Goal: Answer question/provide support: Share knowledge or assist other users

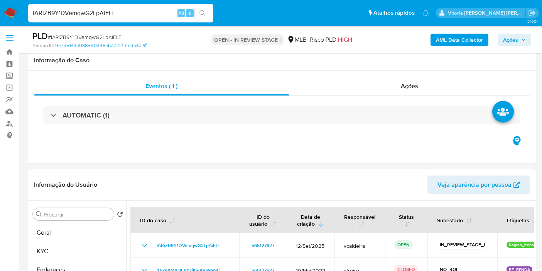
select select "10"
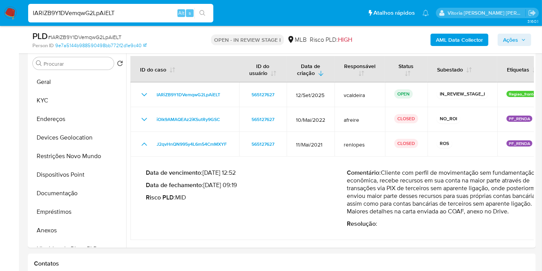
scroll to position [43, 0]
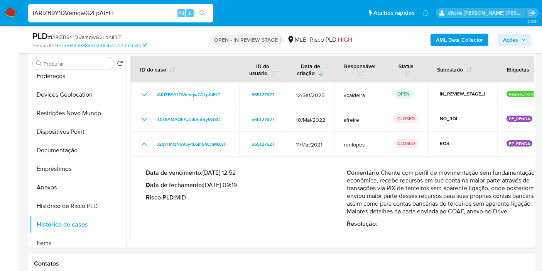
drag, startPoint x: 523, startPoint y: 43, endPoint x: 517, endPoint y: 43, distance: 5.4
click at [522, 43] on span "Ações" at bounding box center [514, 39] width 23 height 11
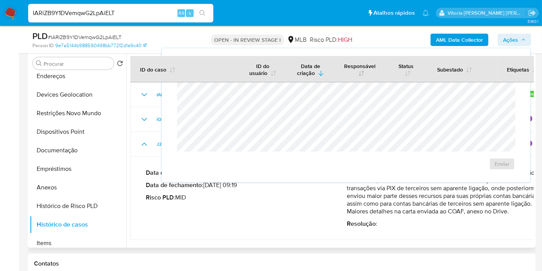
scroll to position [0, 0]
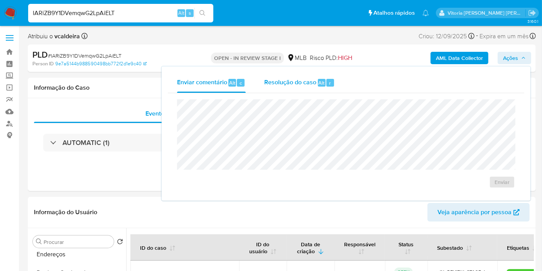
drag, startPoint x: 312, startPoint y: 83, endPoint x: 307, endPoint y: 90, distance: 8.5
click at [312, 83] on span "Resolução do caso" at bounding box center [290, 82] width 52 height 9
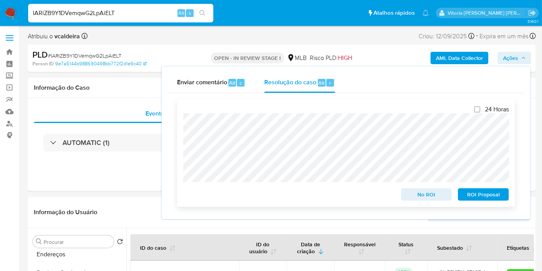
click at [183, 127] on div "24 Horas No ROI ROI Proposal" at bounding box center [346, 152] width 338 height 107
click at [75, 13] on input "IARiZB9Y1DVemqwG2LpAiELT" at bounding box center [120, 13] width 185 height 10
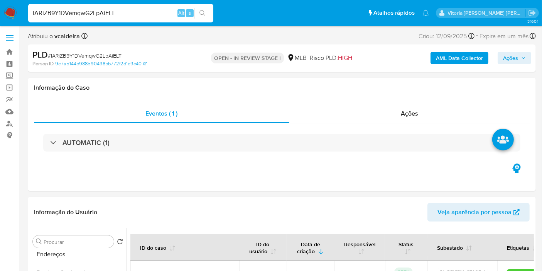
click at [75, 13] on input "IARiZB9Y1DVemqwG2LpAiELT" at bounding box center [120, 13] width 185 height 10
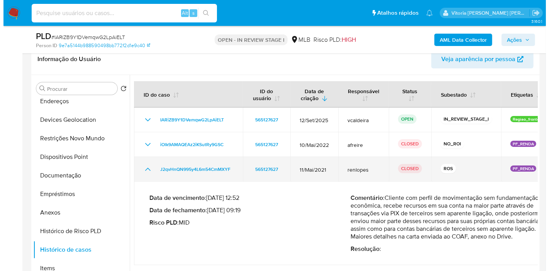
scroll to position [129, 0]
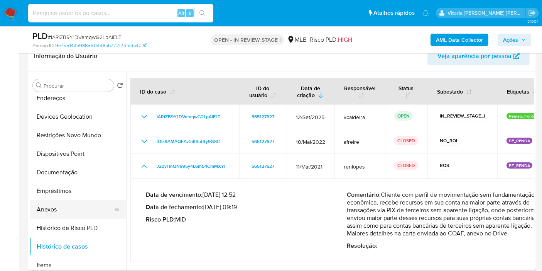
drag, startPoint x: 59, startPoint y: 207, endPoint x: 65, endPoint y: 202, distance: 7.4
click at [59, 207] on button "Anexos" at bounding box center [75, 209] width 90 height 19
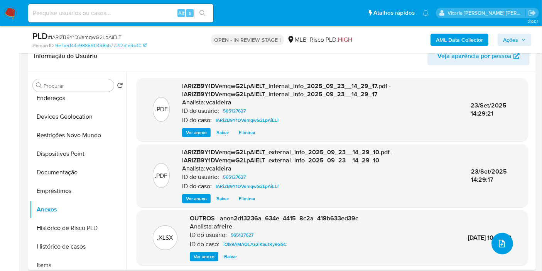
click at [493, 239] on button "upload-file" at bounding box center [503, 243] width 22 height 22
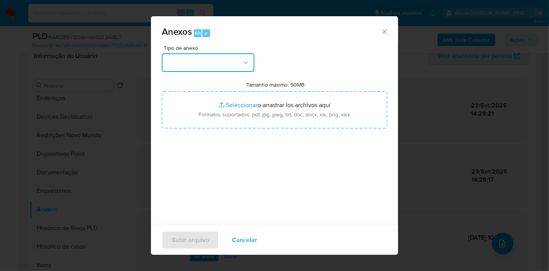
drag, startPoint x: 227, startPoint y: 60, endPoint x: 219, endPoint y: 71, distance: 13.0
click at [226, 61] on button "button" at bounding box center [208, 62] width 93 height 19
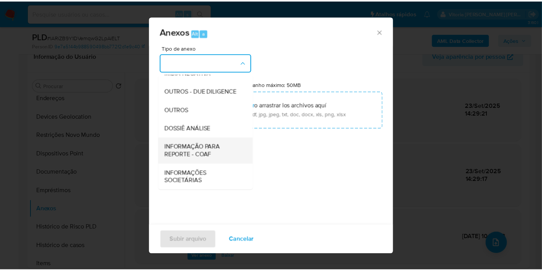
scroll to position [118, 0]
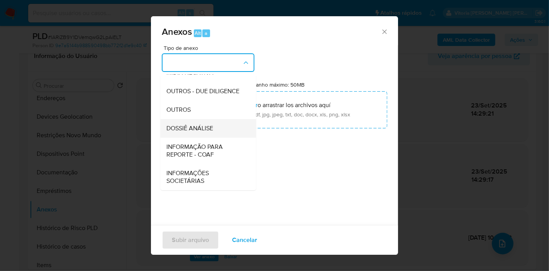
click at [192, 130] on span "DOSSIÊ ANÁLISE" at bounding box center [189, 128] width 47 height 8
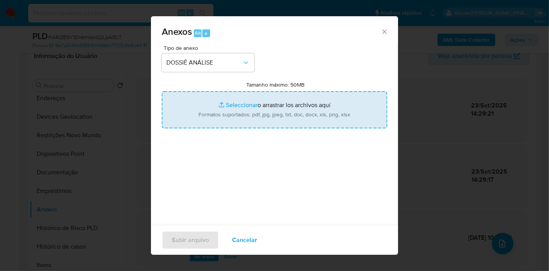
type input "C:\fakepath\2º SAR - (xxxx) - CPF 71288852185 - ADRIAN LEON CHAVIANO.pdf"
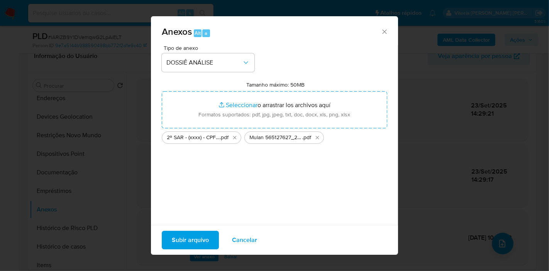
click at [197, 244] on span "Subir arquivo" at bounding box center [190, 239] width 37 height 17
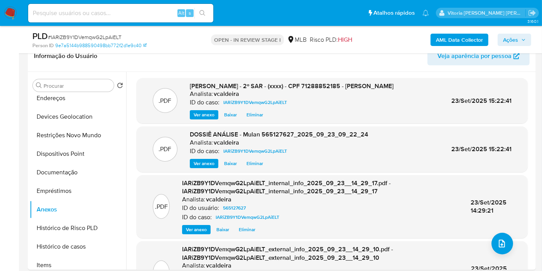
click at [509, 36] on span "Ações" at bounding box center [510, 40] width 15 height 12
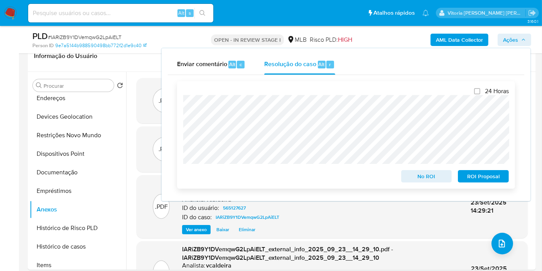
click at [482, 176] on span "ROI Proposal" at bounding box center [484, 176] width 40 height 11
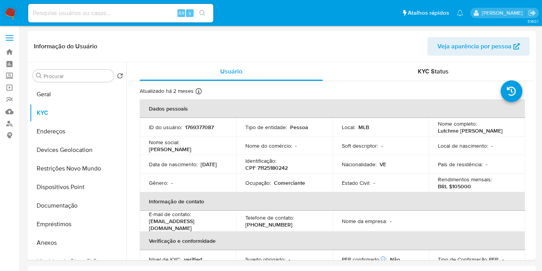
select select "10"
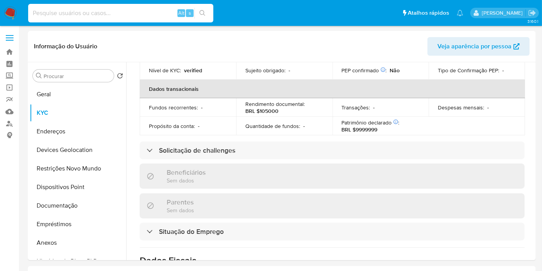
click at [116, 16] on input at bounding box center [120, 13] width 185 height 10
paste input "84drY8LjD6M8Z0aX1e2YeLud"
type input "84drY8LjD6M8Z0aX1e2YeLud"
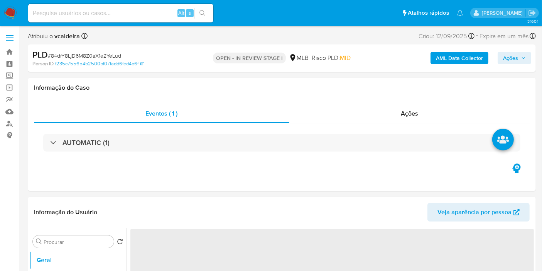
select select "10"
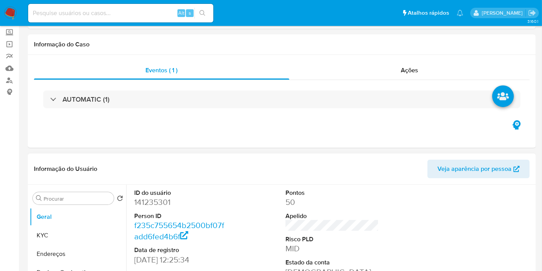
scroll to position [86, 0]
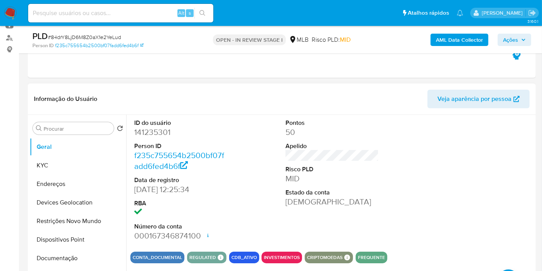
click at [158, 128] on dd "141235301" at bounding box center [180, 132] width 93 height 11
copy dd "141235301"
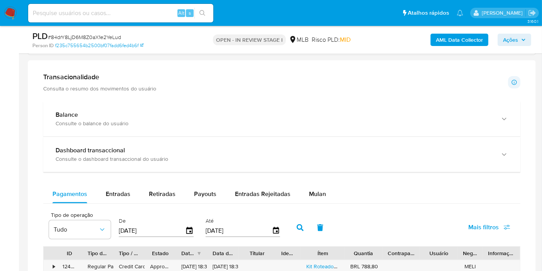
scroll to position [472, 0]
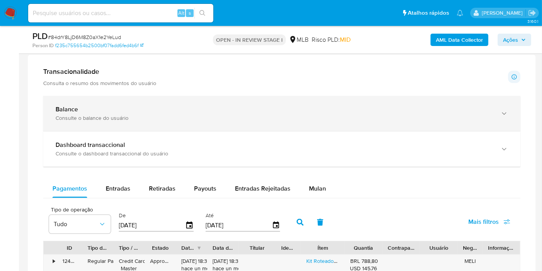
click at [105, 105] on div "Balance" at bounding box center [274, 109] width 437 height 8
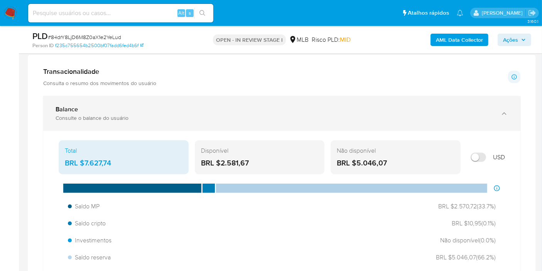
click at [113, 112] on div "Balance" at bounding box center [274, 109] width 437 height 8
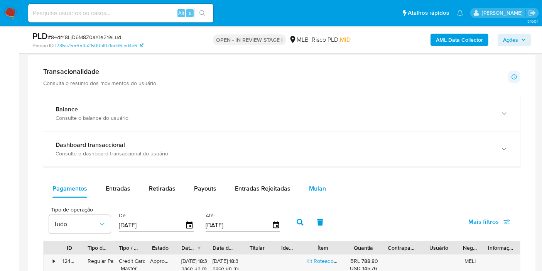
click at [315, 181] on div "Mulan" at bounding box center [317, 188] width 17 height 19
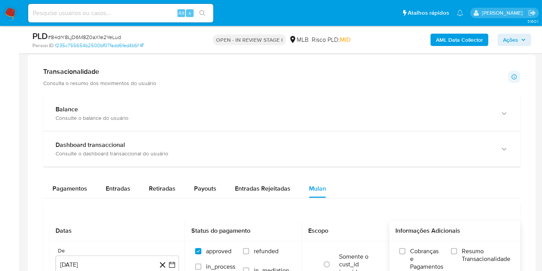
scroll to position [557, 0]
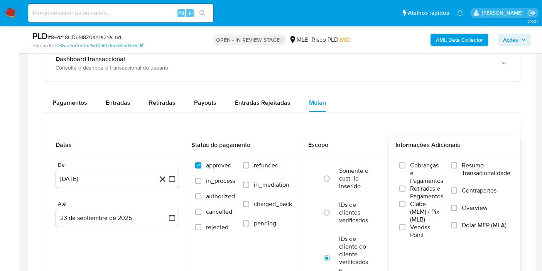
click at [489, 163] on span "Resumo Transacionalidade" at bounding box center [486, 168] width 49 height 15
click at [457, 163] on input "Resumo Transacionalidade" at bounding box center [454, 165] width 6 height 6
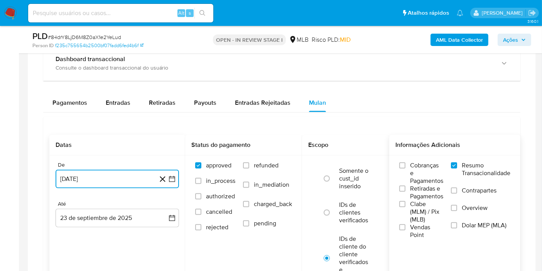
click at [119, 179] on button "23 de agosto de 2024" at bounding box center [118, 178] width 124 height 19
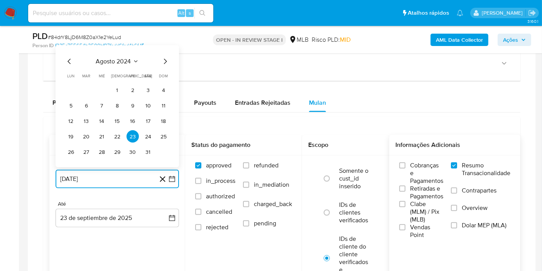
click at [124, 58] on span "agosto 2024" at bounding box center [113, 62] width 35 height 8
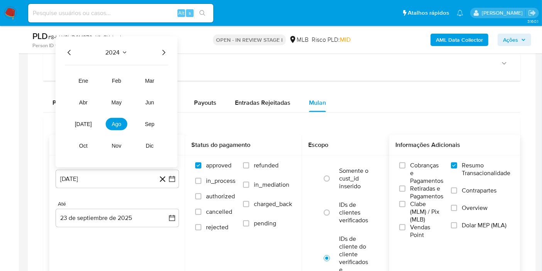
click at [160, 49] on icon "Año siguiente" at bounding box center [163, 52] width 9 height 9
click at [80, 81] on span "ene" at bounding box center [84, 81] width 10 height 6
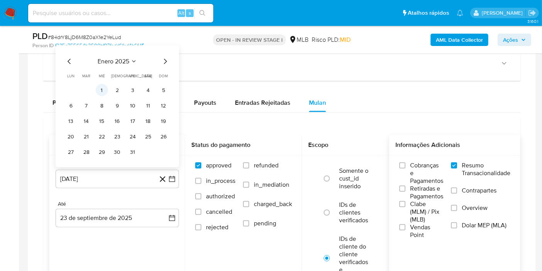
click at [102, 92] on button "1" at bounding box center [102, 90] width 12 height 12
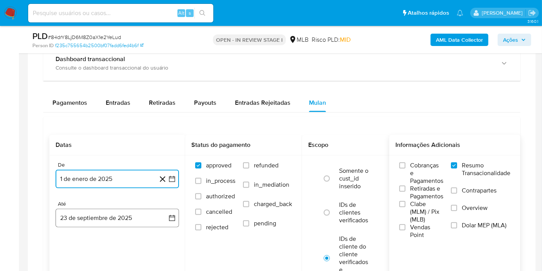
click at [95, 212] on button "23 de septiembre de 2025" at bounding box center [118, 217] width 124 height 19
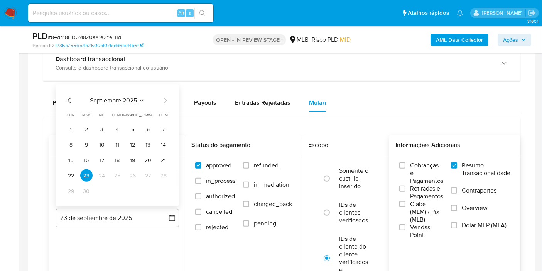
click at [141, 101] on icon "Seleccionar mes y año" at bounding box center [142, 100] width 6 height 6
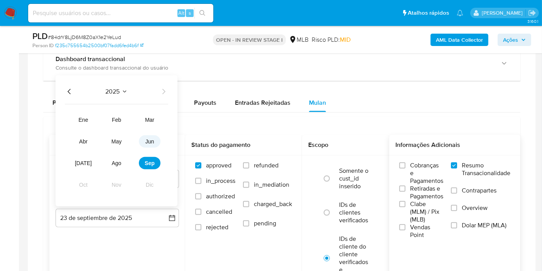
click at [154, 139] on button "jun" at bounding box center [150, 141] width 22 height 12
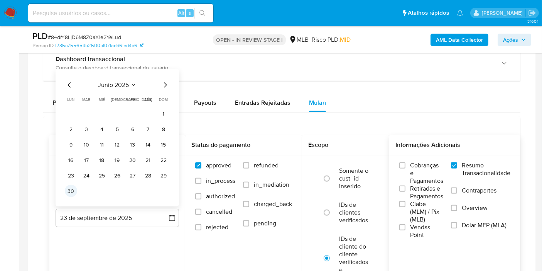
click at [69, 193] on button "30" at bounding box center [71, 190] width 12 height 12
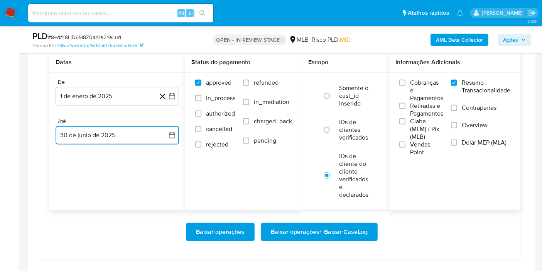
scroll to position [643, 0]
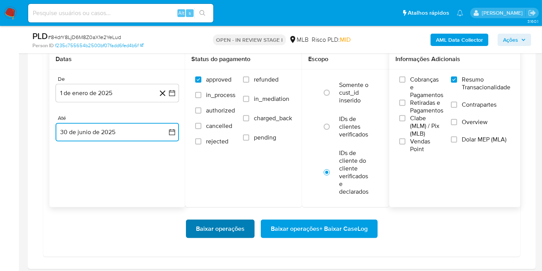
click at [225, 228] on span "Baixar operações" at bounding box center [220, 228] width 49 height 17
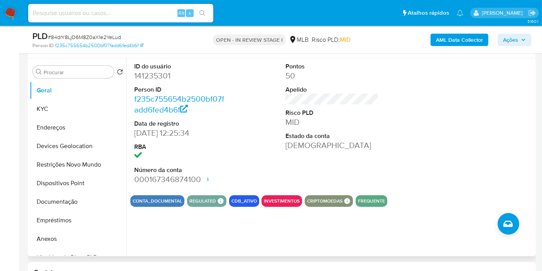
scroll to position [129, 0]
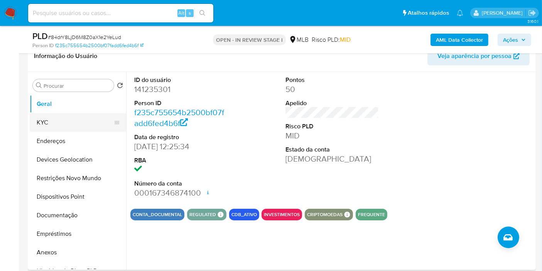
click at [57, 128] on button "KYC" at bounding box center [75, 122] width 90 height 19
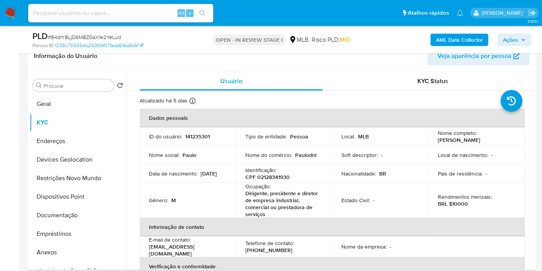
click at [268, 178] on p "CPF 02128341930" at bounding box center [267, 176] width 44 height 7
drag, startPoint x: 169, startPoint y: 177, endPoint x: 147, endPoint y: 176, distance: 21.3
click at [147, 176] on td "Data de nascimento : 03/05/1976" at bounding box center [188, 173] width 96 height 19
copy p "03/05/1976"
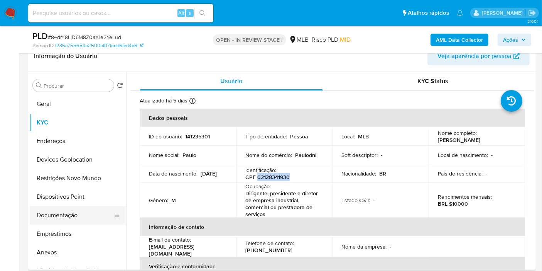
click at [54, 220] on button "Documentação" at bounding box center [75, 215] width 90 height 19
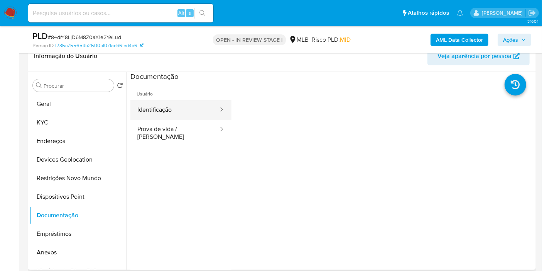
click at [165, 118] on button "Identificação" at bounding box center [174, 110] width 89 height 20
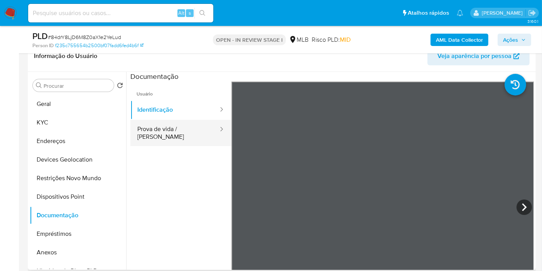
click at [213, 130] on div at bounding box center [219, 129] width 12 height 9
click at [193, 130] on button "Prova de vida / Selfie" at bounding box center [174, 133] width 89 height 26
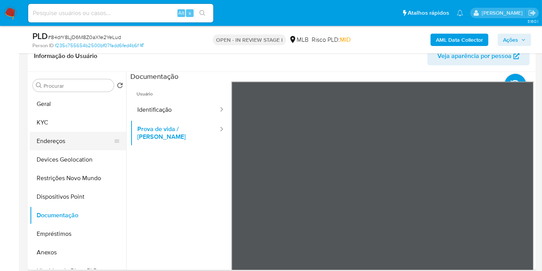
click at [55, 132] on button "Endereços" at bounding box center [75, 141] width 90 height 19
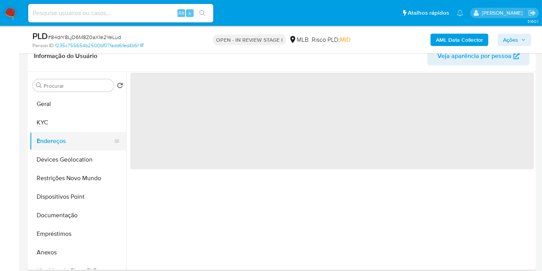
click at [52, 135] on button "Endereços" at bounding box center [75, 141] width 90 height 19
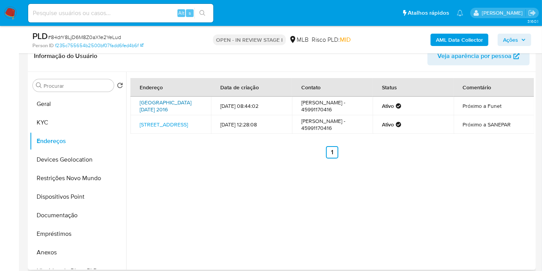
click at [161, 113] on link "Rua Quinze De Novembro 2016, Toledo, Paraná, 85902040, Brasil 2016" at bounding box center [166, 105] width 52 height 15
click at [45, 118] on button "KYC" at bounding box center [75, 122] width 90 height 19
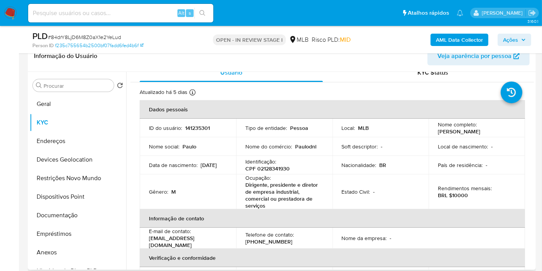
scroll to position [0, 0]
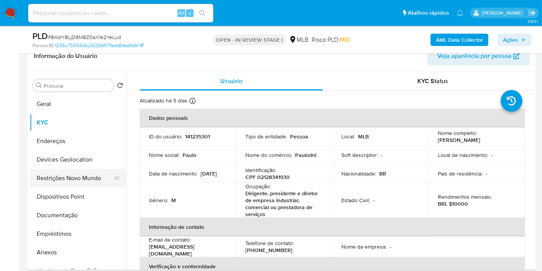
click at [35, 179] on button "Restrições Novo Mundo" at bounding box center [75, 178] width 90 height 19
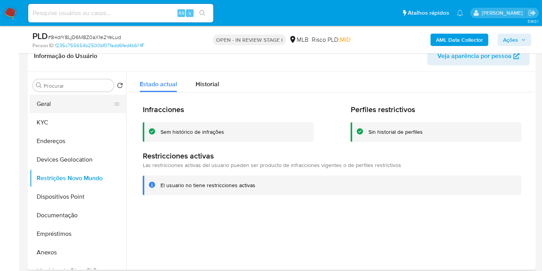
click at [67, 99] on button "Geral" at bounding box center [75, 104] width 90 height 19
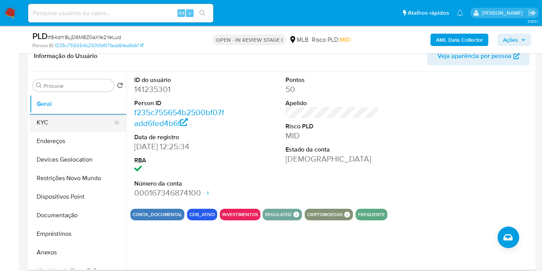
click at [47, 122] on button "KYC" at bounding box center [75, 122] width 90 height 19
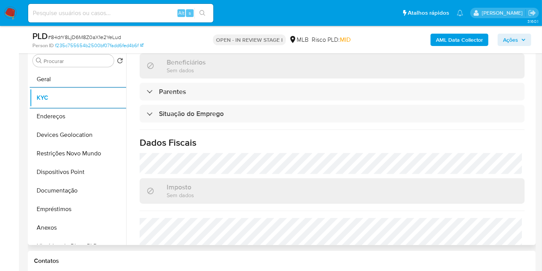
scroll to position [367, 0]
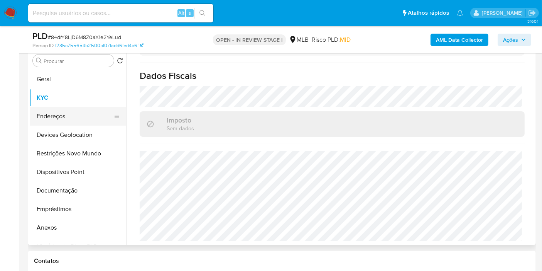
click at [44, 123] on button "Endereços" at bounding box center [75, 116] width 90 height 19
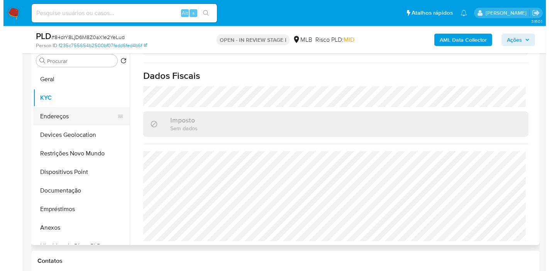
scroll to position [0, 0]
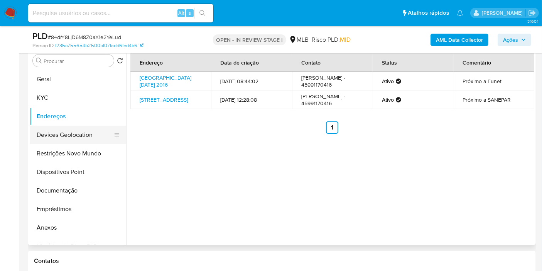
click at [63, 132] on button "Devices Geolocation" at bounding box center [75, 134] width 90 height 19
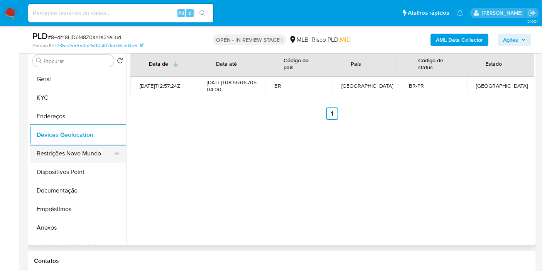
click at [54, 153] on button "Restrições Novo Mundo" at bounding box center [75, 153] width 90 height 19
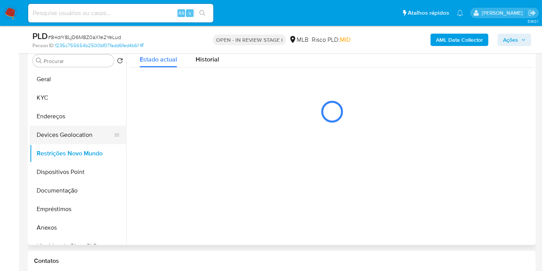
click at [59, 134] on button "Devices Geolocation" at bounding box center [75, 134] width 90 height 19
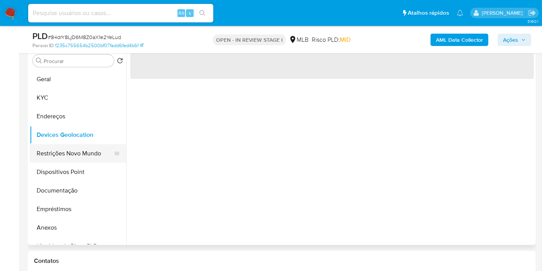
click at [50, 156] on button "Restrições Novo Mundo" at bounding box center [75, 153] width 90 height 19
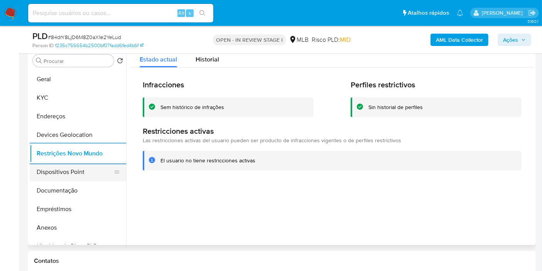
click at [81, 175] on button "Dispositivos Point" at bounding box center [75, 171] width 90 height 19
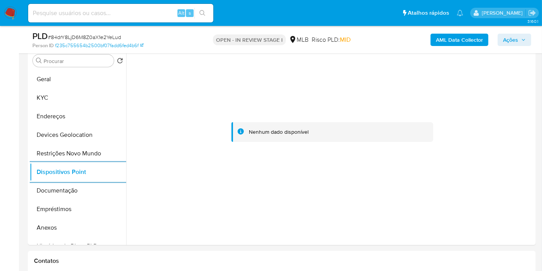
click at [469, 38] on b "AML Data Collector" at bounding box center [459, 40] width 47 height 12
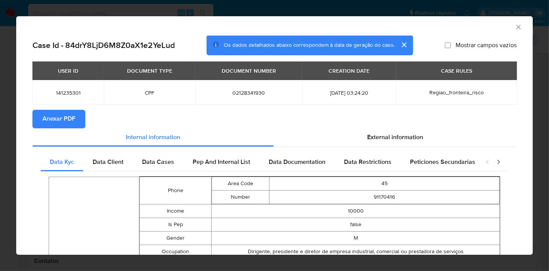
click at [64, 113] on span "Anexar PDF" at bounding box center [58, 118] width 33 height 17
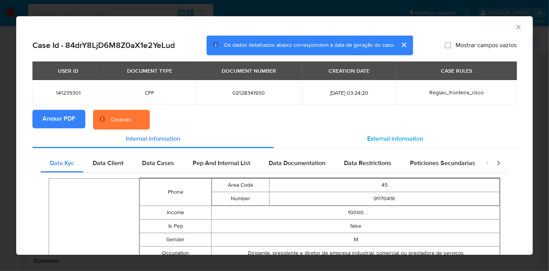
click at [393, 142] on span "External information" at bounding box center [395, 138] width 56 height 9
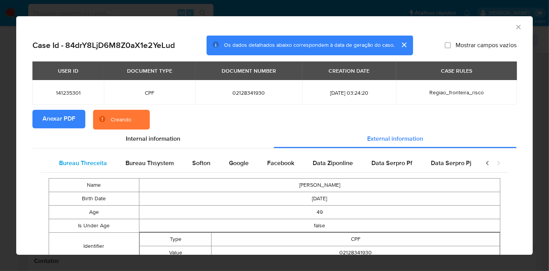
scroll to position [0, 259]
click at [226, 167] on span "Google" at bounding box center [236, 162] width 20 height 9
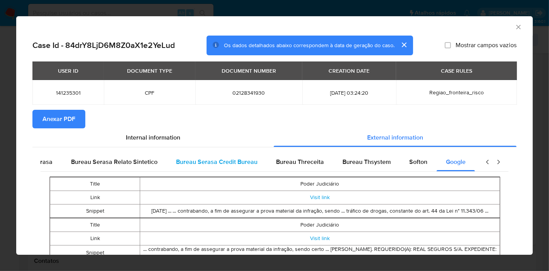
scroll to position [0, 0]
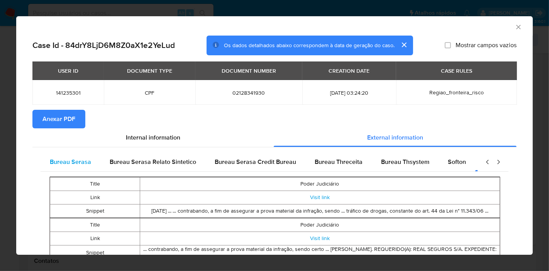
click at [83, 164] on span "Bureau Serasa" at bounding box center [70, 161] width 41 height 9
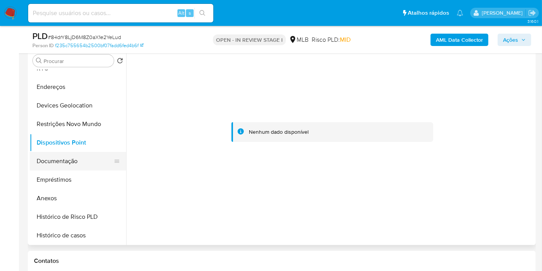
scroll to position [43, 0]
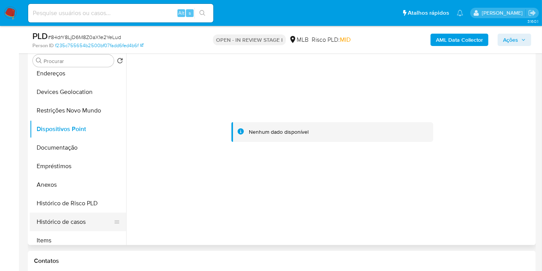
click at [69, 218] on button "Histórico de casos" at bounding box center [75, 221] width 90 height 19
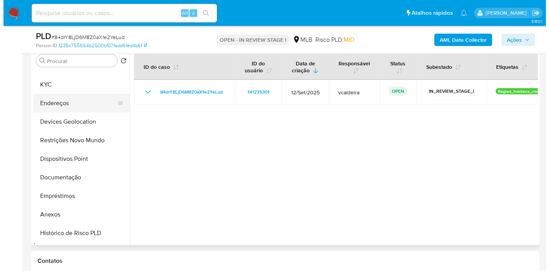
scroll to position [0, 0]
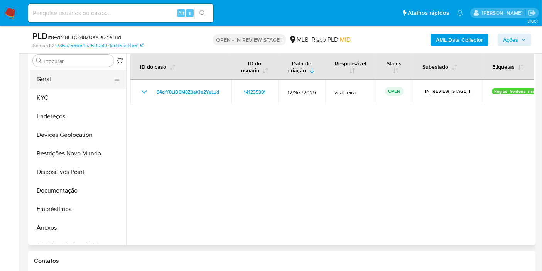
click at [52, 83] on button "Geral" at bounding box center [75, 79] width 90 height 19
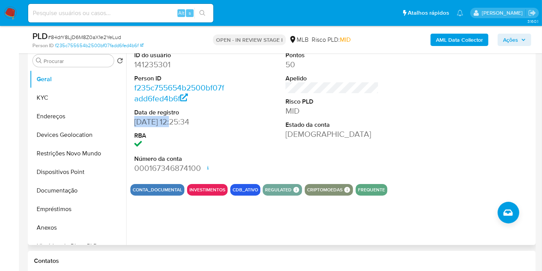
drag, startPoint x: 173, startPoint y: 120, endPoint x: 142, endPoint y: 111, distance: 32.0
click at [133, 116] on div "ID do usuário 141235301 Person ID f235c755654b2500bf07fadd6fed4b6f Data de regi…" at bounding box center [180, 112] width 101 height 130
copy dd "01/07/2013"
click at [501, 35] on button "Ações" at bounding box center [515, 40] width 34 height 12
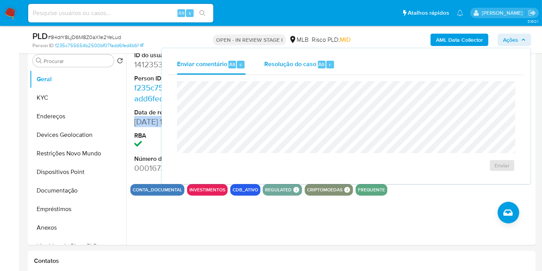
click at [336, 68] on button "Resolução do caso Alt r" at bounding box center [299, 64] width 89 height 20
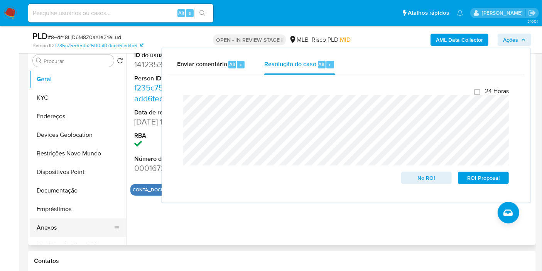
click at [45, 228] on button "Anexos" at bounding box center [75, 227] width 90 height 19
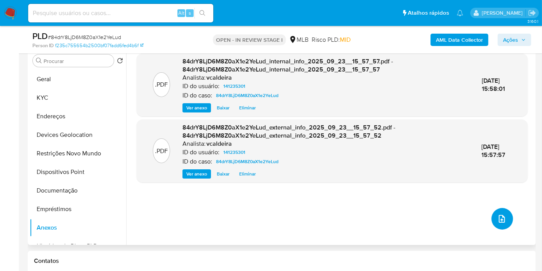
click at [499, 217] on icon "upload-file" at bounding box center [502, 218] width 9 height 9
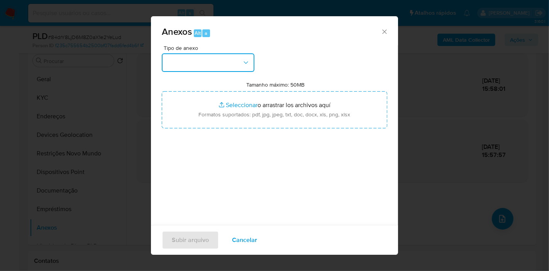
click at [234, 64] on button "button" at bounding box center [208, 62] width 93 height 19
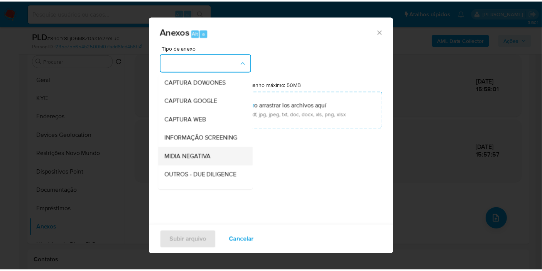
scroll to position [86, 0]
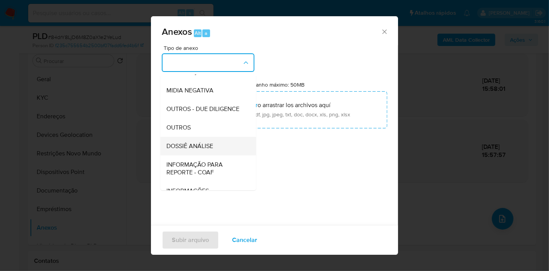
click at [209, 150] on span "DOSSIÊ ANÁLISE" at bounding box center [189, 146] width 47 height 8
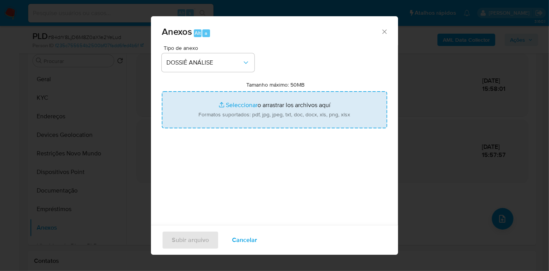
type input "C:\fakepath\DECLÍNIO - 84drY8LjD6M8Z0aX1e2YeLud - CPF 02128341930 - PAULO SERGI…"
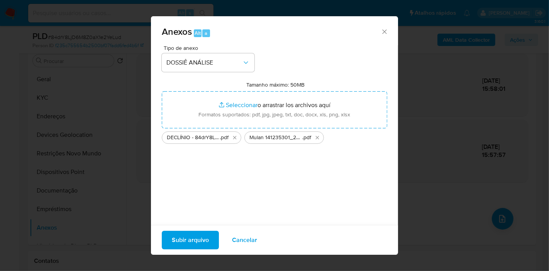
click at [186, 237] on span "Subir arquivo" at bounding box center [190, 239] width 37 height 17
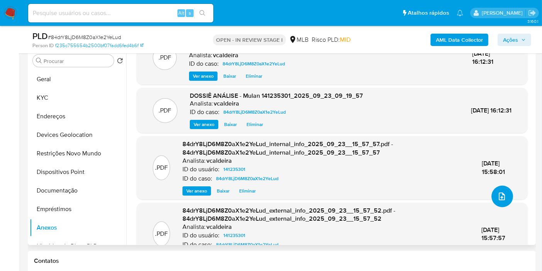
scroll to position [0, 0]
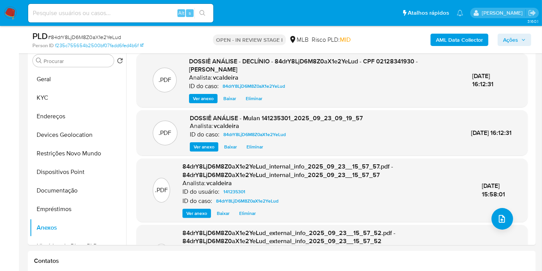
click at [512, 42] on span "Ações" at bounding box center [510, 40] width 15 height 12
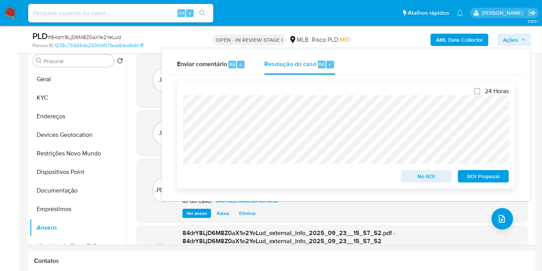
click at [429, 178] on span "No ROI" at bounding box center [427, 176] width 40 height 11
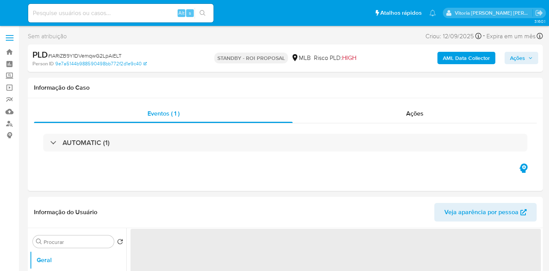
select select "10"
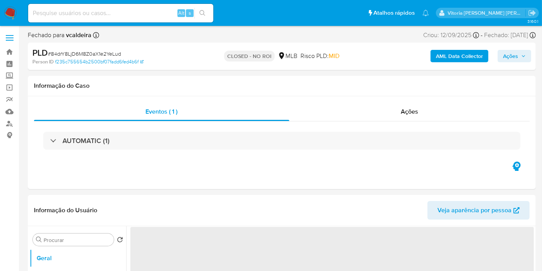
select select "10"
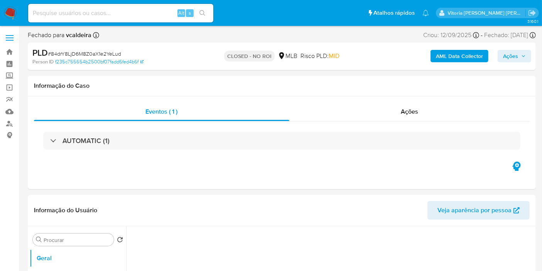
click at [115, 15] on input at bounding box center [120, 13] width 185 height 10
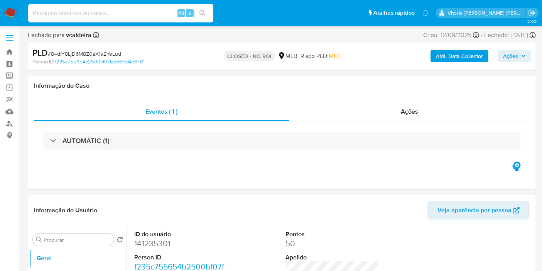
paste input "wy5CimSOO3JW7vsilNH2JGBi"
type input "wy5CimSOO3JW7vsilNH2JGBi"
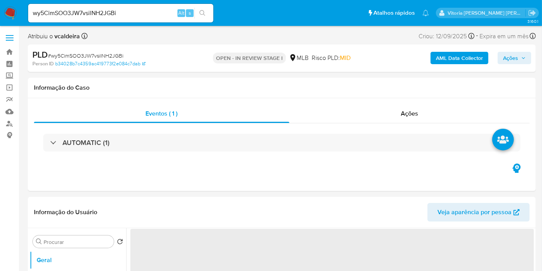
select select "10"
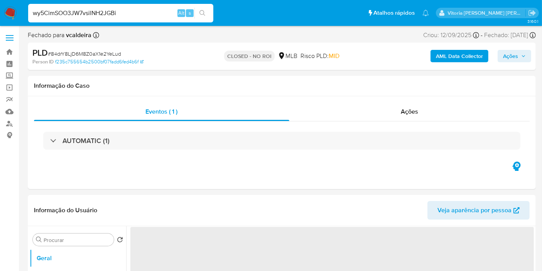
select select "10"
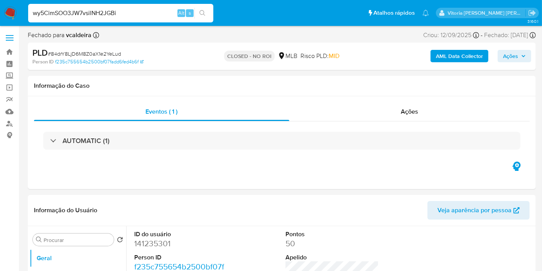
click at [48, 12] on input "wy5CimSOO3JW7vsilNH2JGBi" at bounding box center [120, 13] width 185 height 10
click at [89, 15] on input "wy5CimSOO3JW7vsilNH2JGBi" at bounding box center [120, 13] width 185 height 10
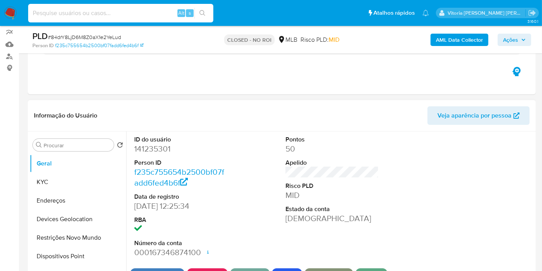
scroll to position [171, 0]
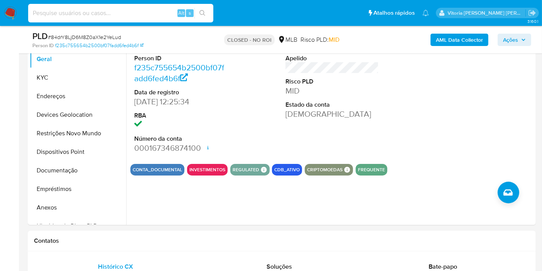
click at [98, 9] on input at bounding box center [120, 13] width 185 height 10
paste input "wy5CimSOO3JW7vsilNH2JGBi"
type input "wy5CimSOO3JW7vsilNH2JGBi"
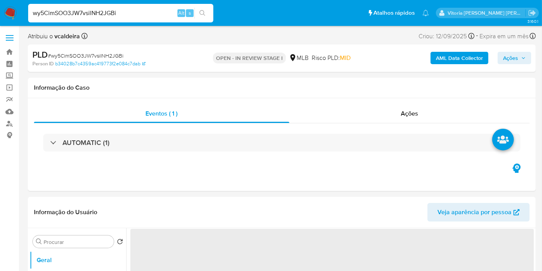
select select "10"
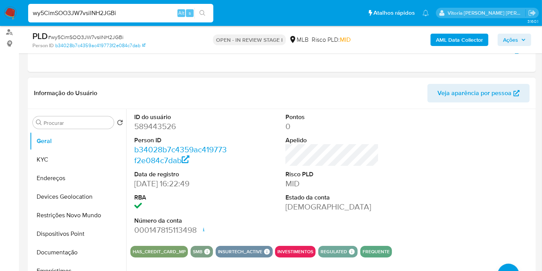
scroll to position [86, 0]
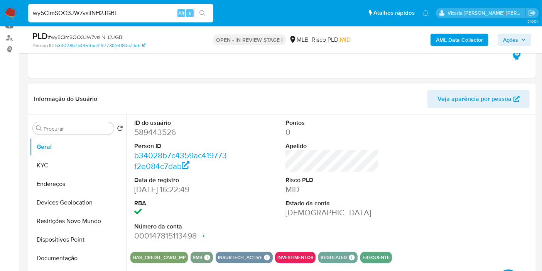
click at [154, 131] on dd "589443526" at bounding box center [180, 132] width 93 height 11
copy dd "589443526"
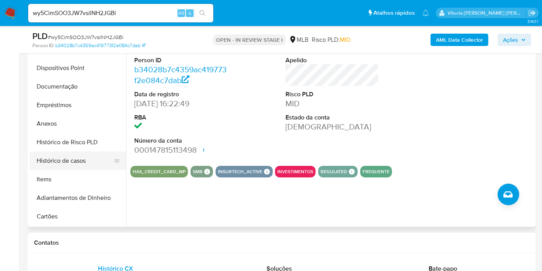
click at [75, 160] on button "Histórico de casos" at bounding box center [75, 160] width 90 height 19
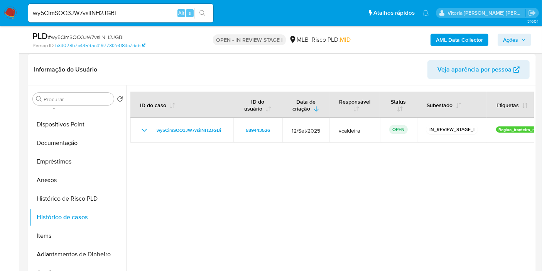
scroll to position [129, 0]
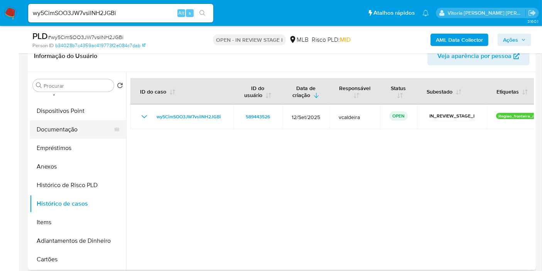
click at [68, 128] on button "Documentação" at bounding box center [75, 129] width 90 height 19
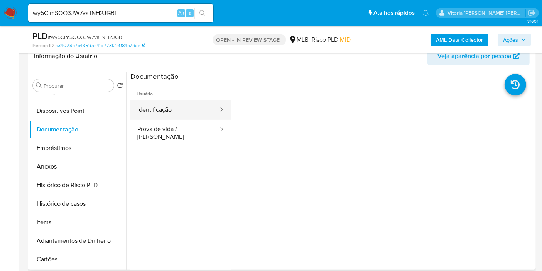
click at [213, 118] on div at bounding box center [219, 110] width 12 height 20
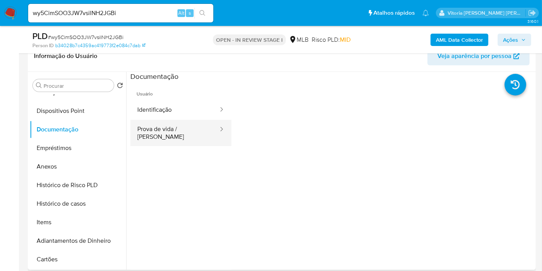
click at [213, 130] on div at bounding box center [219, 129] width 12 height 9
click at [96, 13] on input "wy5CimSOO3JW7vsilNH2JGBi" at bounding box center [120, 13] width 185 height 10
paste input "190679411"
type input "190679411"
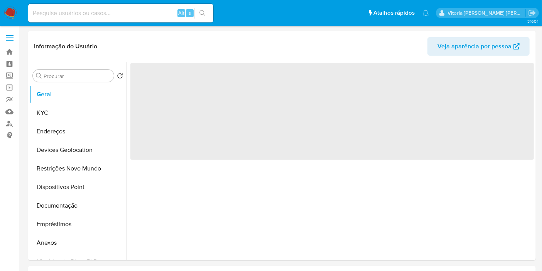
select select "10"
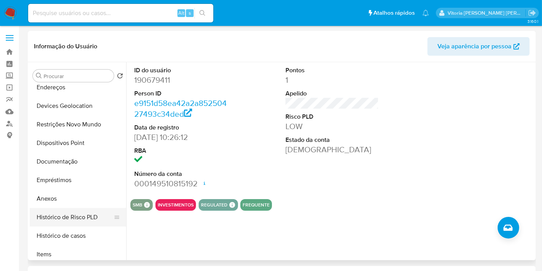
scroll to position [86, 0]
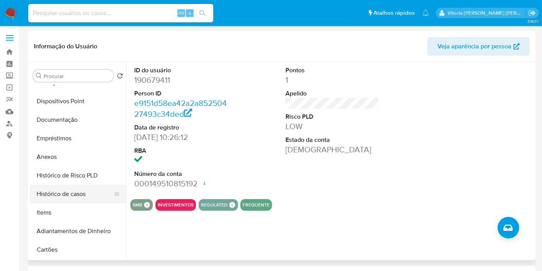
click at [73, 195] on button "Histórico de casos" at bounding box center [75, 193] width 90 height 19
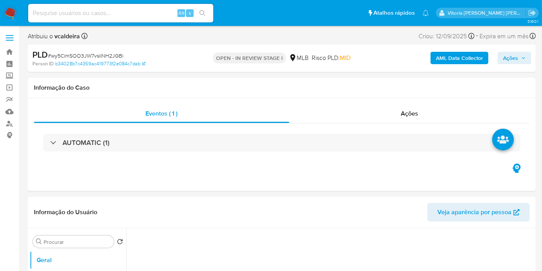
select select "10"
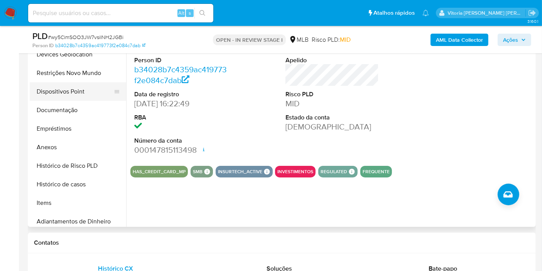
scroll to position [86, 0]
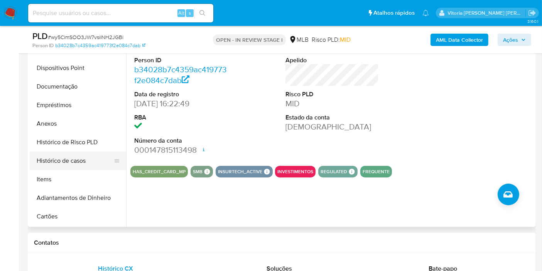
click at [72, 157] on button "Histórico de casos" at bounding box center [75, 160] width 90 height 19
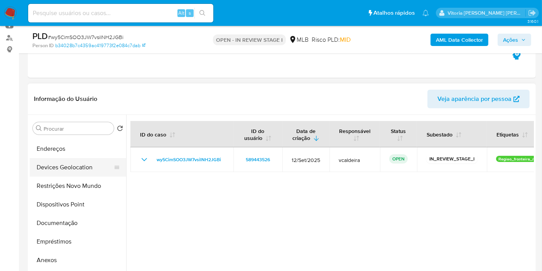
scroll to position [0, 0]
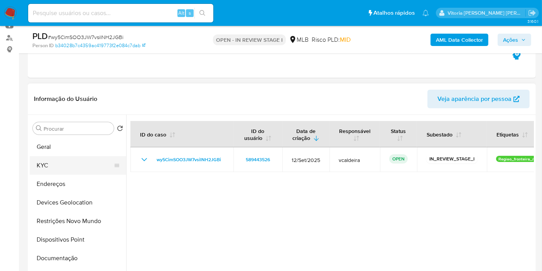
click at [46, 162] on button "KYC" at bounding box center [75, 165] width 90 height 19
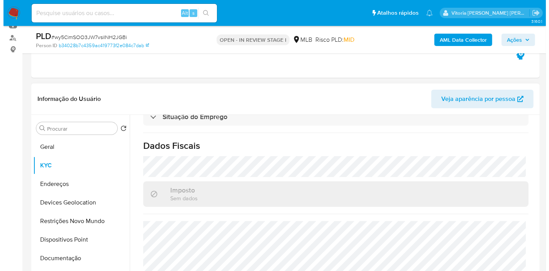
scroll to position [355, 0]
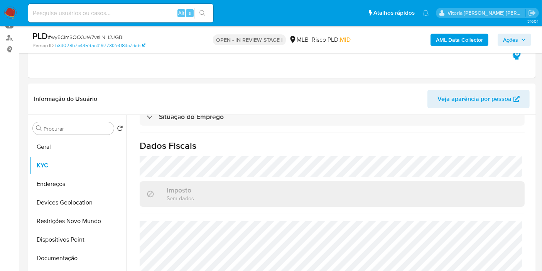
click at [473, 36] on b "AML Data Collector" at bounding box center [459, 40] width 47 height 12
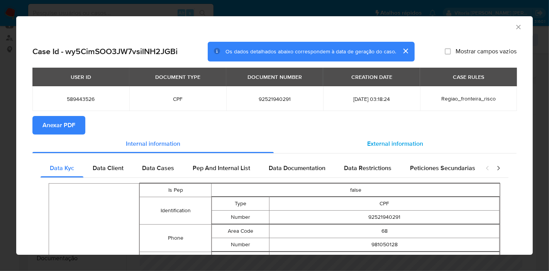
click at [388, 147] on span "External information" at bounding box center [395, 143] width 56 height 9
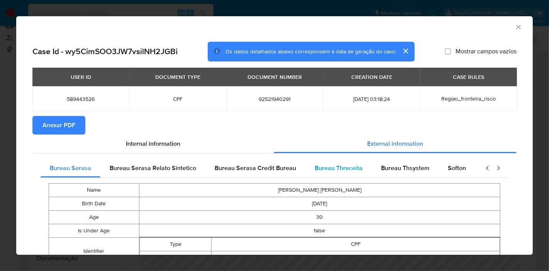
scroll to position [0, 259]
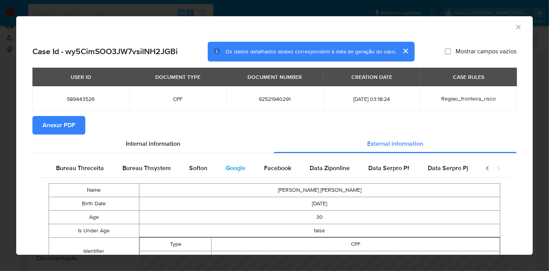
click at [239, 172] on span "Google" at bounding box center [236, 167] width 20 height 9
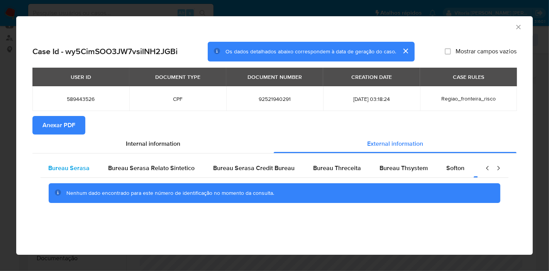
scroll to position [0, 0]
click at [80, 165] on span "Bureau Serasa" at bounding box center [70, 167] width 41 height 9
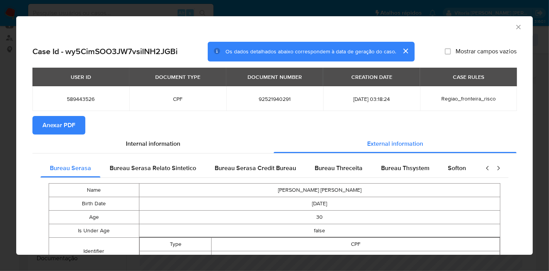
click at [75, 117] on button "Anexar PDF" at bounding box center [58, 125] width 53 height 19
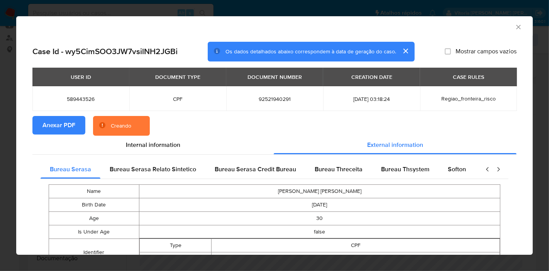
click at [515, 27] on icon "Fechar a janela" at bounding box center [519, 27] width 8 height 8
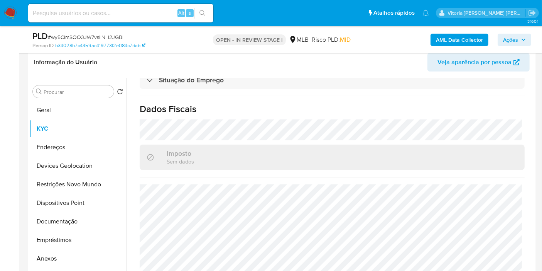
scroll to position [171, 0]
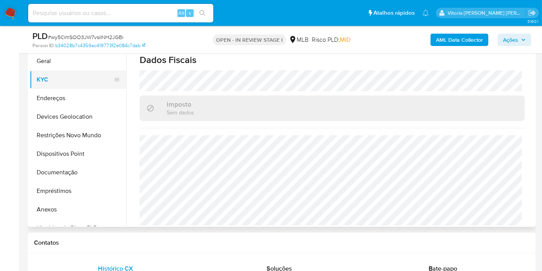
click at [83, 82] on button "KYC" at bounding box center [75, 79] width 90 height 19
click at [76, 63] on button "Geral" at bounding box center [75, 61] width 90 height 19
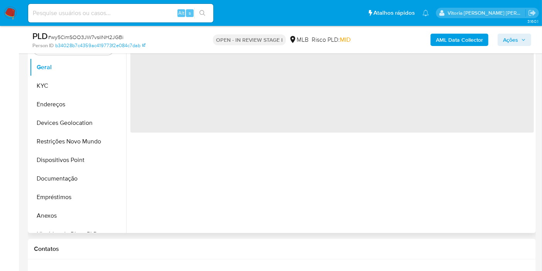
scroll to position [129, 0]
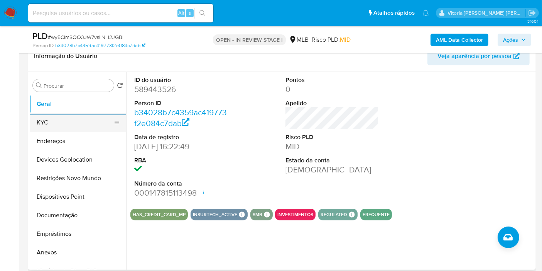
click at [37, 118] on button "KYC" at bounding box center [75, 122] width 90 height 19
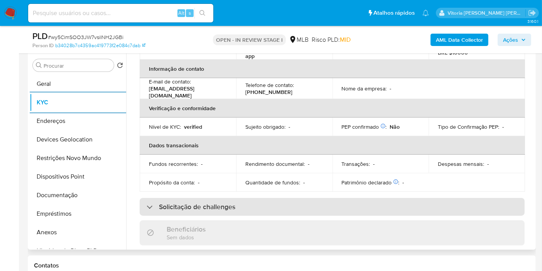
click at [268, 198] on div "Solicitação de challenges" at bounding box center [332, 207] width 385 height 18
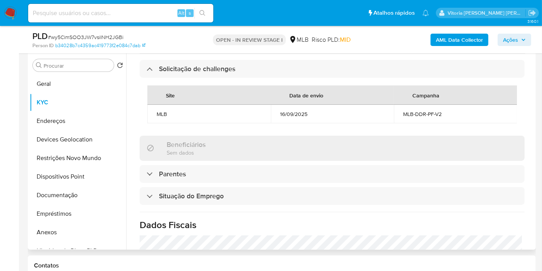
scroll to position [386, 0]
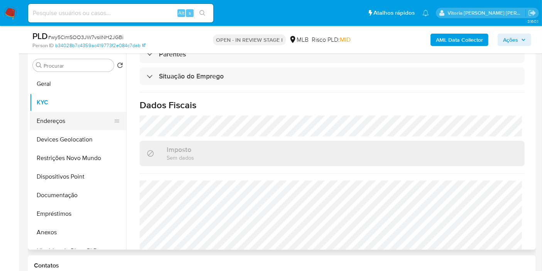
click at [73, 124] on button "Endereços" at bounding box center [75, 121] width 90 height 19
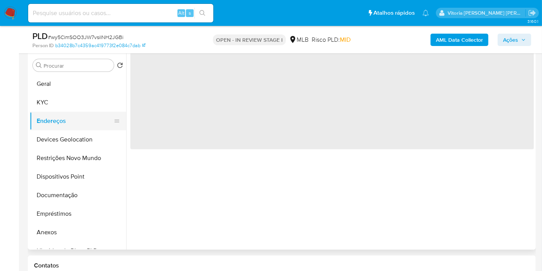
scroll to position [0, 0]
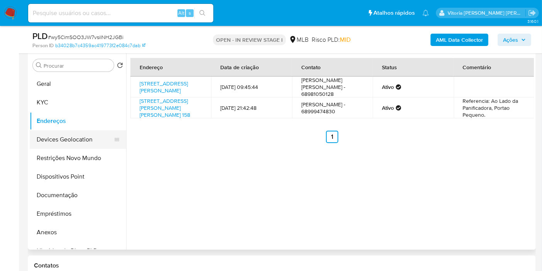
click at [85, 137] on button "Devices Geolocation" at bounding box center [75, 139] width 90 height 19
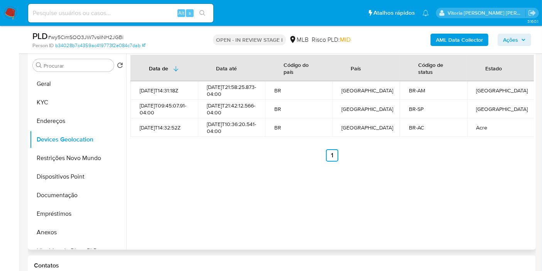
click at [229, 169] on div "Data de Data até Código do país País Código de status Estado 2022-12-06T14:31:1…" at bounding box center [330, 151] width 408 height 198
click at [67, 163] on button "Restrições Novo Mundo" at bounding box center [75, 158] width 90 height 19
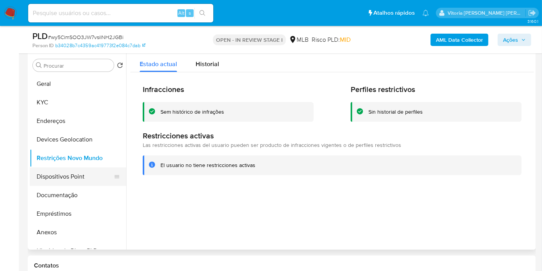
click at [60, 178] on button "Dispositivos Point" at bounding box center [75, 176] width 90 height 19
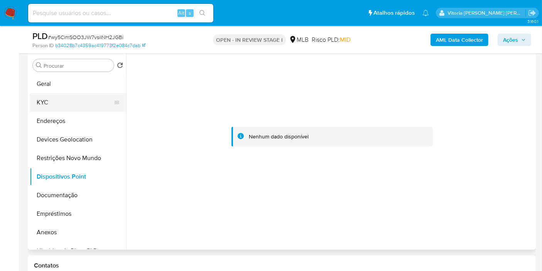
click at [44, 98] on button "KYC" at bounding box center [75, 102] width 90 height 19
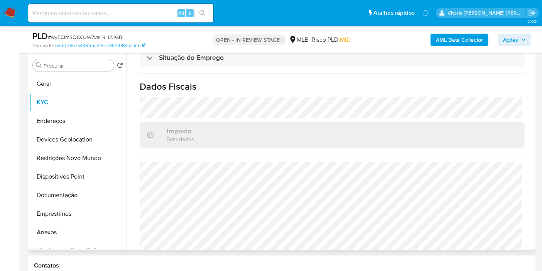
scroll to position [355, 0]
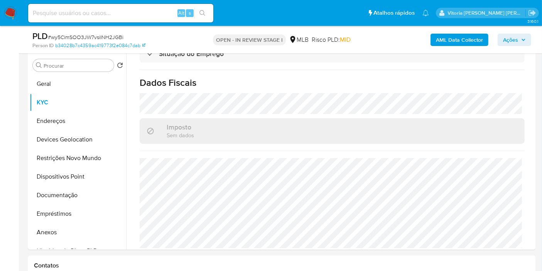
click at [515, 38] on span "Ações" at bounding box center [510, 40] width 15 height 12
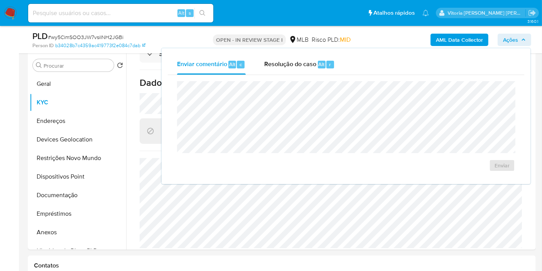
click at [312, 66] on span "Resolução do caso" at bounding box center [290, 63] width 52 height 9
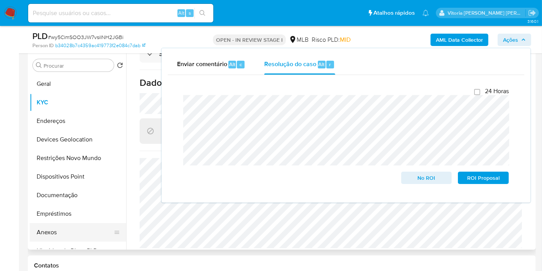
click at [57, 225] on button "Anexos" at bounding box center [75, 232] width 90 height 19
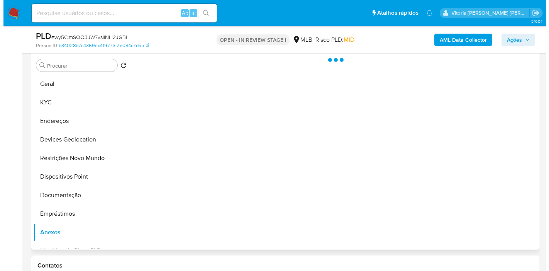
scroll to position [0, 0]
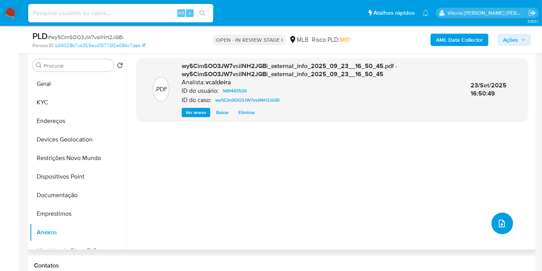
click at [506, 220] on button "upload-file" at bounding box center [503, 223] width 22 height 22
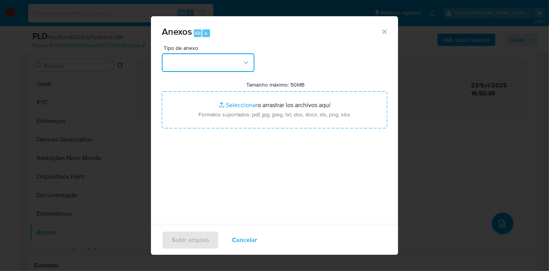
drag, startPoint x: 205, startPoint y: 62, endPoint x: 205, endPoint y: 68, distance: 6.6
click at [205, 62] on button "button" at bounding box center [208, 62] width 93 height 19
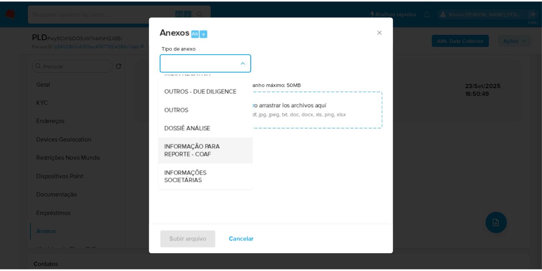
scroll to position [118, 0]
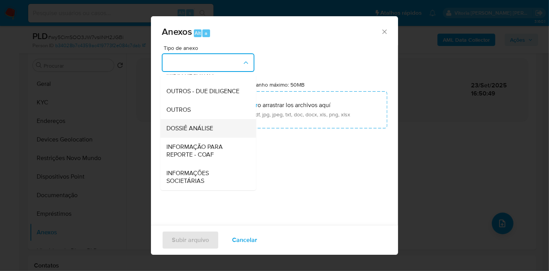
click at [187, 130] on span "DOSSIÊ ANÁLISE" at bounding box center [189, 128] width 47 height 8
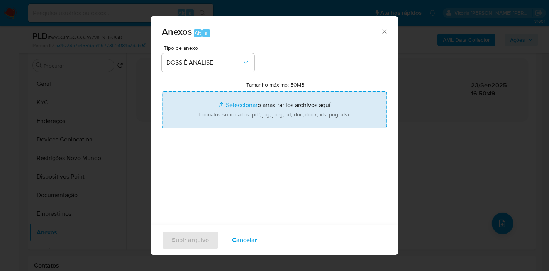
type input "C:\fakepath\Mulan 589443526_2025_09_23_09_22_07.pdf"
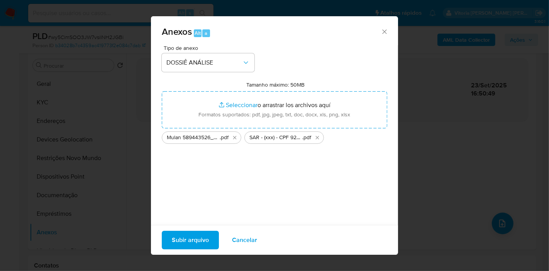
click at [196, 242] on span "Subir arquivo" at bounding box center [190, 239] width 37 height 17
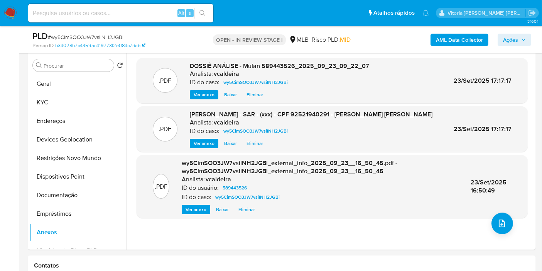
click at [519, 43] on span "Ações" at bounding box center [514, 39] width 23 height 11
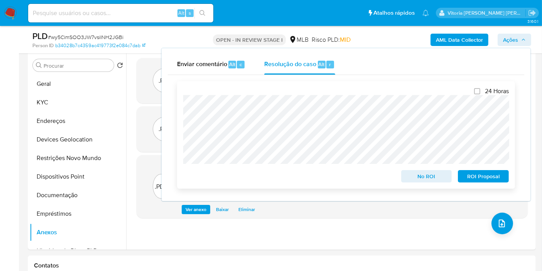
click at [479, 178] on span "ROI Proposal" at bounding box center [484, 176] width 40 height 11
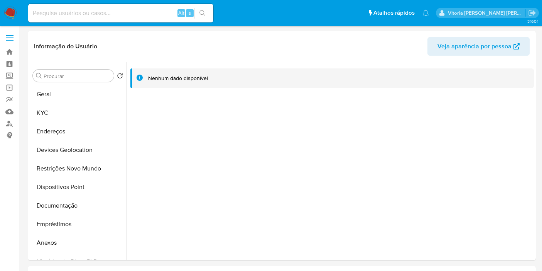
select select "10"
click at [103, 9] on input at bounding box center [120, 13] width 185 height 10
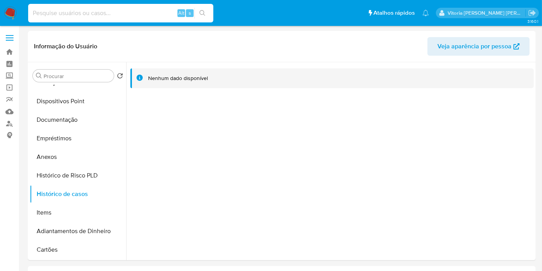
paste input "VVoQ1nNBYd8c1kcALnpbJA9w"
type input "VVoQ1nNBYd8c1kcALnpbJA9w"
click at [135, 17] on input "VVoQ1nNBYd8c1kcALnpbJA9w" at bounding box center [120, 13] width 185 height 10
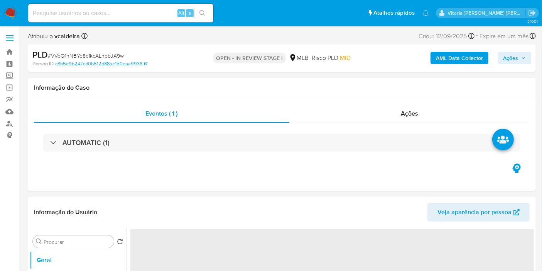
select select "10"
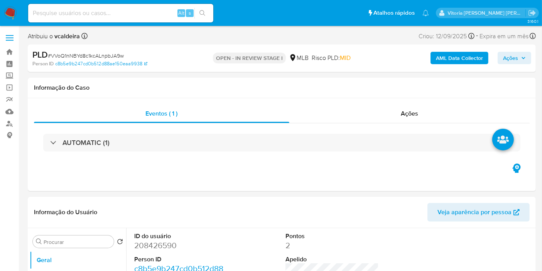
click at [85, 51] on div "PLD # VVoQ1nNBYd8c1kcALnpbJA9w" at bounding box center [114, 55] width 164 height 12
click at [83, 53] on span "# VVoQ1nNBYd8c1kcALnpbJA9w" at bounding box center [86, 56] width 76 height 8
click at [83, 54] on span "# VVoQ1nNBYd8c1kcALnpbJA9w" at bounding box center [86, 56] width 76 height 8
copy span "VVoQ1nNBYd8c1kcALnpbJA9w"
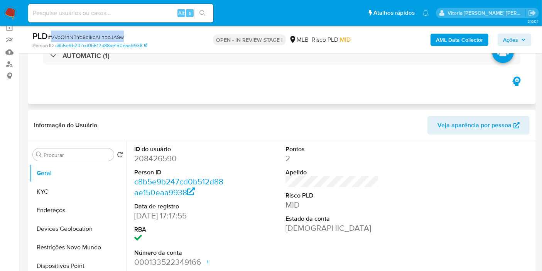
scroll to position [43, 0]
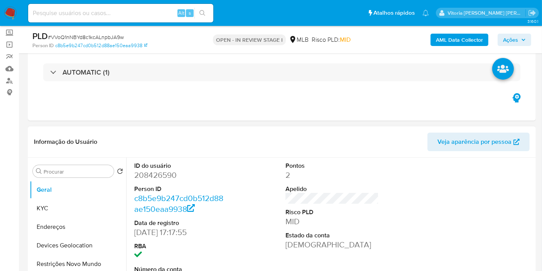
click at [157, 178] on dd "208426590" at bounding box center [180, 174] width 93 height 11
copy dd "208426590"
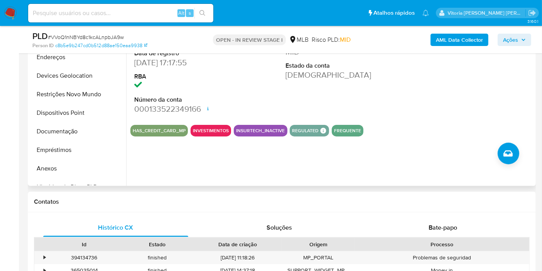
scroll to position [214, 0]
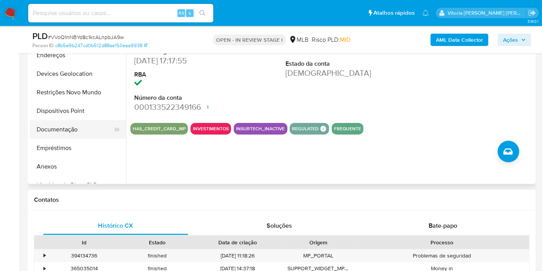
click at [58, 130] on button "Documentação" at bounding box center [75, 129] width 90 height 19
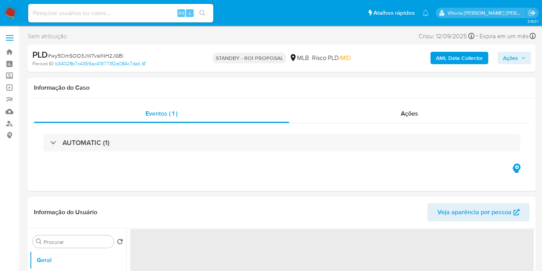
select select "10"
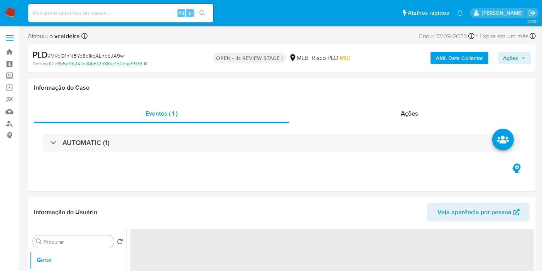
select select "10"
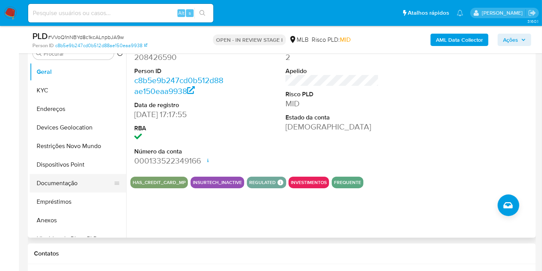
scroll to position [171, 0]
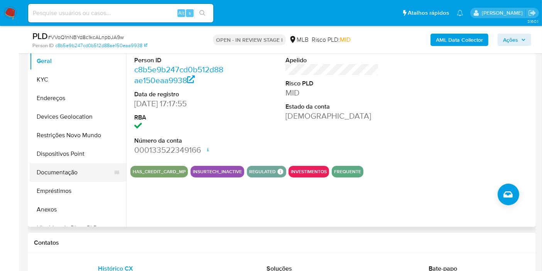
click at [70, 168] on button "Documentação" at bounding box center [75, 172] width 90 height 19
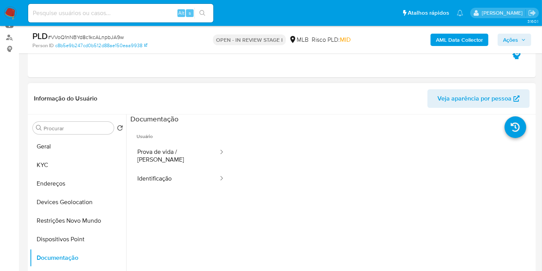
scroll to position [86, 0]
click at [50, 154] on button "Geral" at bounding box center [75, 146] width 90 height 19
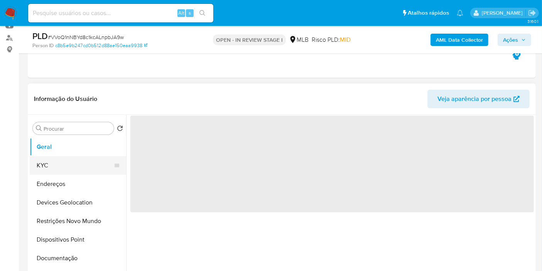
click at [70, 165] on button "KYC" at bounding box center [75, 165] width 90 height 19
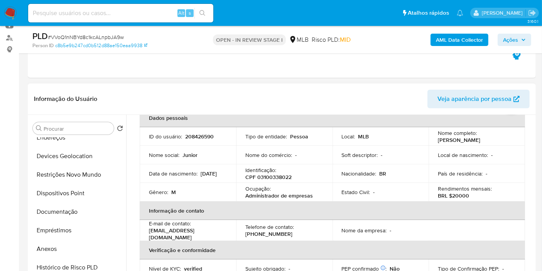
scroll to position [129, 0]
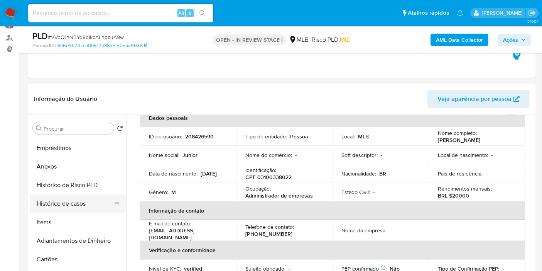
click at [79, 195] on button "Histórico de casos" at bounding box center [75, 203] width 90 height 19
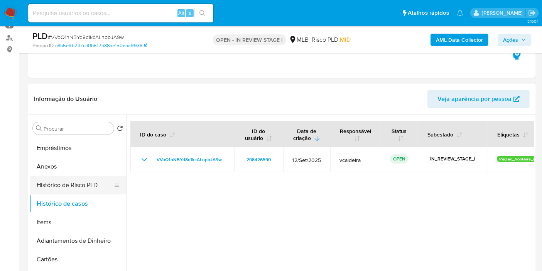
scroll to position [0, 0]
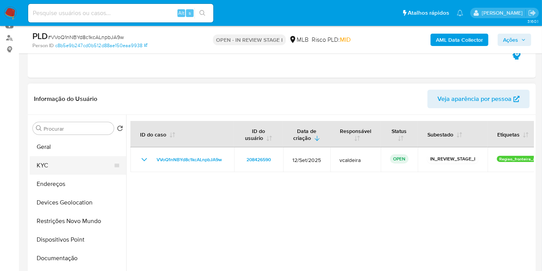
click at [43, 164] on button "KYC" at bounding box center [75, 165] width 90 height 19
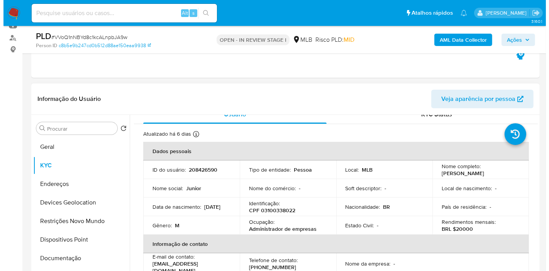
scroll to position [7, 0]
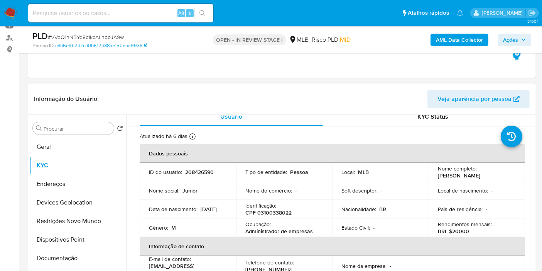
copy p "[PERSON_NAME]"
drag, startPoint x: 494, startPoint y: 174, endPoint x: 432, endPoint y: 176, distance: 61.8
click at [432, 176] on td "Nome completo : [PERSON_NAME]" at bounding box center [477, 171] width 96 height 19
click at [466, 35] on b "AML Data Collector" at bounding box center [459, 40] width 47 height 12
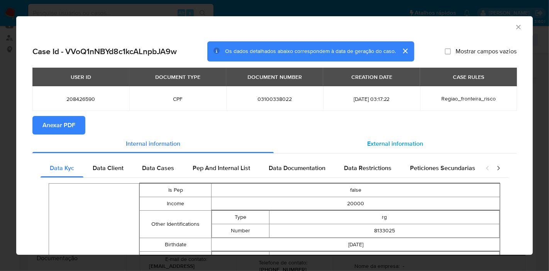
click at [381, 144] on span "External information" at bounding box center [395, 143] width 56 height 9
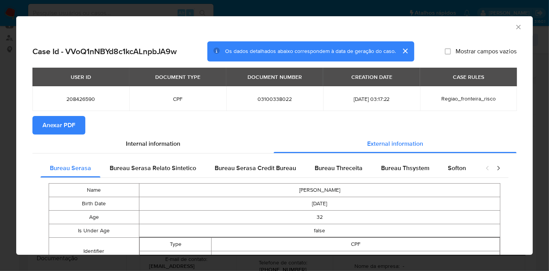
click at [34, 117] on button "Anexar PDF" at bounding box center [58, 125] width 53 height 19
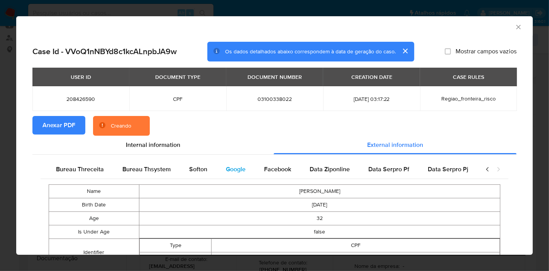
click at [238, 174] on div "Google" at bounding box center [236, 169] width 38 height 19
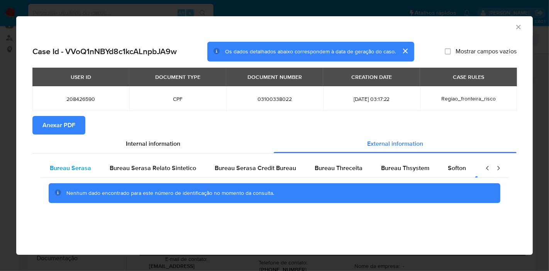
scroll to position [0, 0]
click at [69, 166] on span "Bureau Serasa" at bounding box center [70, 167] width 41 height 9
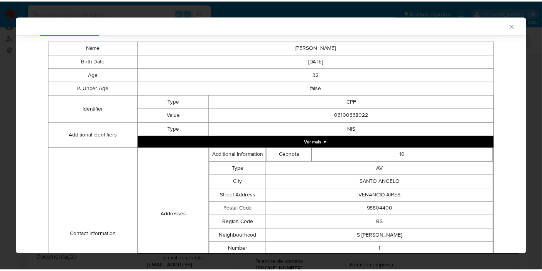
scroll to position [256, 0]
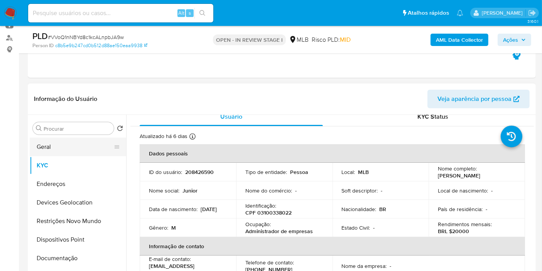
click at [50, 147] on button "Geral" at bounding box center [75, 146] width 90 height 19
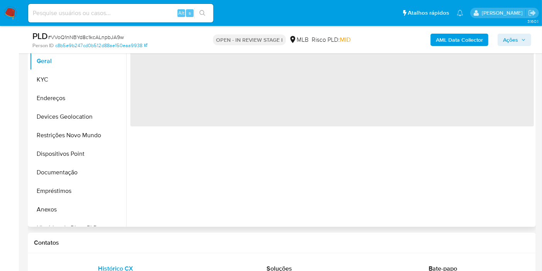
scroll to position [129, 0]
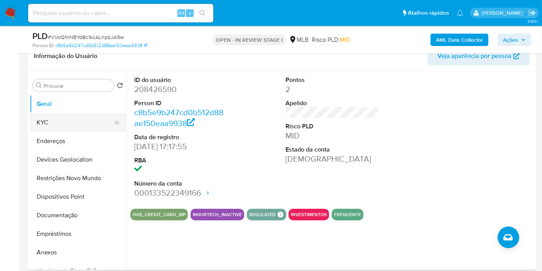
click at [63, 126] on button "KYC" at bounding box center [75, 122] width 90 height 19
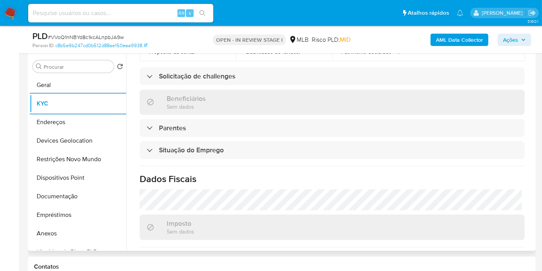
scroll to position [343, 0]
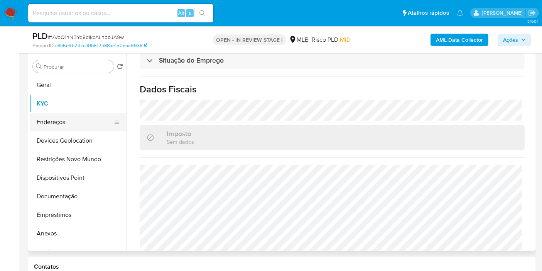
click at [63, 123] on button "Endereços" at bounding box center [75, 122] width 90 height 19
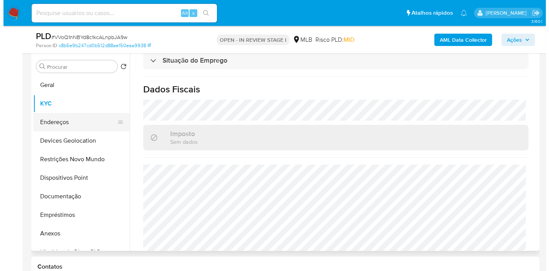
scroll to position [0, 0]
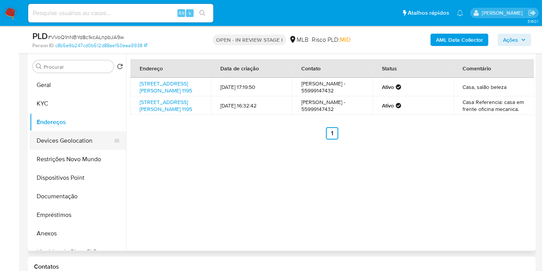
click at [67, 139] on button "Devices Geolocation" at bounding box center [75, 140] width 90 height 19
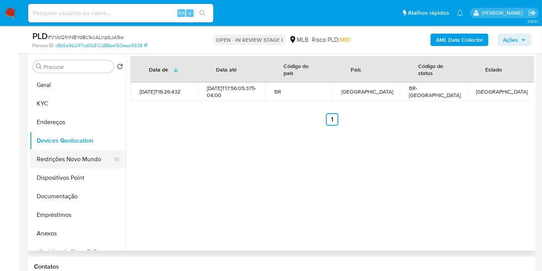
click at [64, 157] on button "Restrições Novo Mundo" at bounding box center [75, 159] width 90 height 19
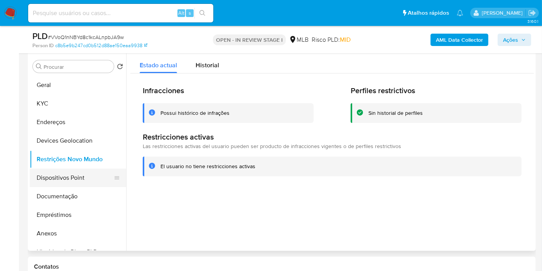
click at [52, 184] on button "Dispositivos Point" at bounding box center [75, 177] width 90 height 19
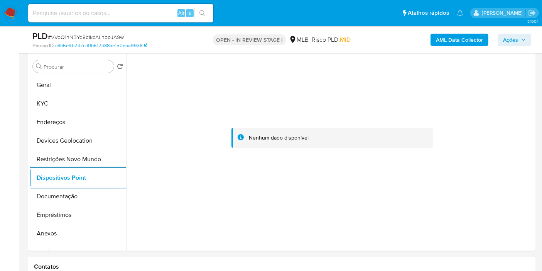
click at [511, 36] on span "Ações" at bounding box center [510, 40] width 15 height 12
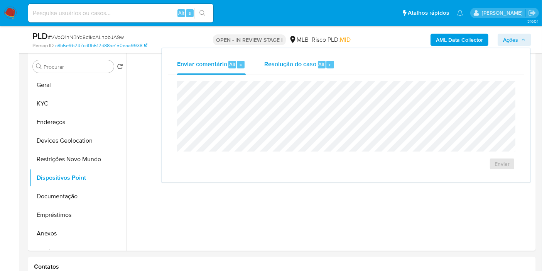
click at [289, 71] on div "Resolução do caso Alt r" at bounding box center [299, 64] width 71 height 20
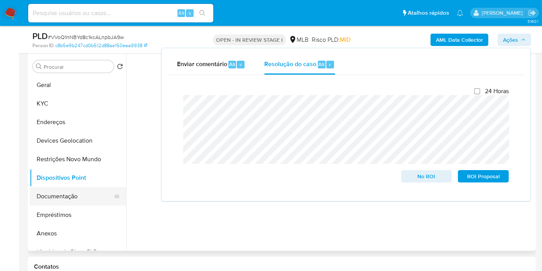
click at [58, 194] on button "Documentação" at bounding box center [75, 196] width 90 height 19
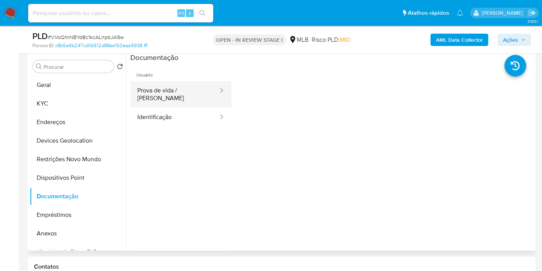
click at [218, 89] on icon at bounding box center [222, 90] width 8 height 8
click at [191, 86] on button "Prova de vida / Selfie" at bounding box center [174, 94] width 89 height 26
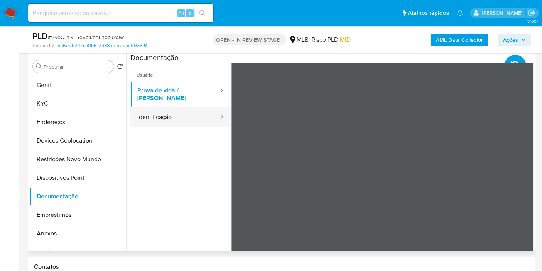
click at [169, 114] on button "Identificação" at bounding box center [174, 117] width 89 height 20
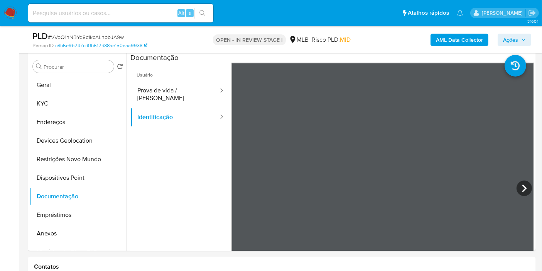
click at [505, 38] on span "Ações" at bounding box center [510, 40] width 15 height 12
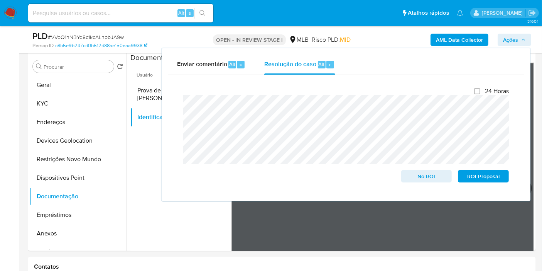
click at [165, 103] on div "Enviar comentário Alt c Resolução do caso Alt r Fechamento do caso 24 Horas No …" at bounding box center [346, 124] width 369 height 152
click at [61, 237] on button "Anexos" at bounding box center [75, 233] width 90 height 19
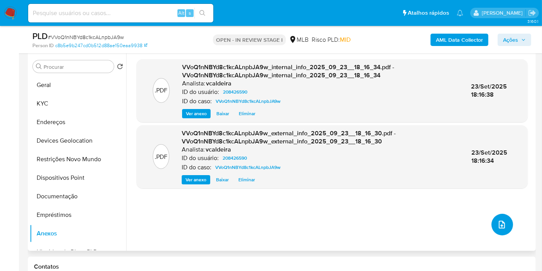
click at [501, 225] on icon "upload-file" at bounding box center [502, 224] width 6 height 8
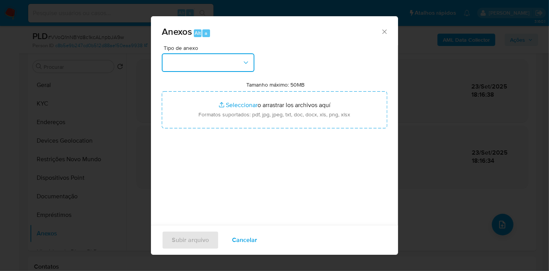
click at [241, 62] on button "button" at bounding box center [208, 62] width 93 height 19
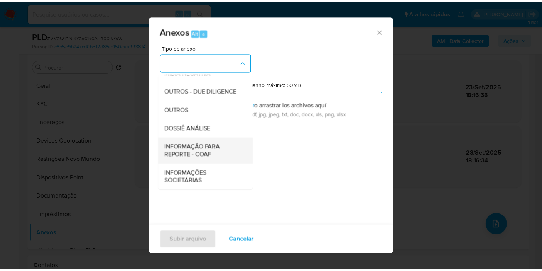
scroll to position [118, 0]
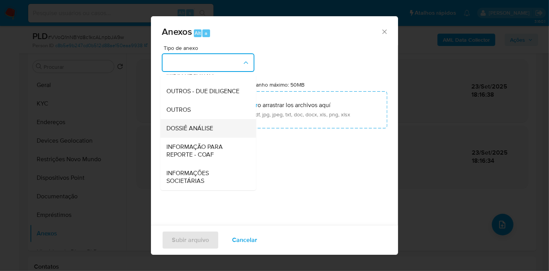
click at [193, 126] on span "DOSSIÊ ANÁLISE" at bounding box center [189, 128] width 47 height 8
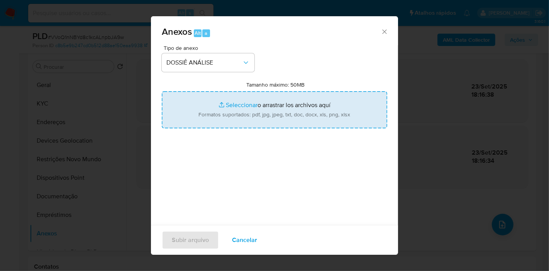
type input "C:\fakepath\Mulan 208426590_2025_09_23_09_23_14.pdf"
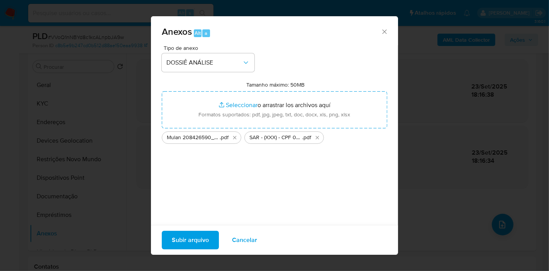
click at [199, 237] on span "Subir arquivo" at bounding box center [190, 239] width 37 height 17
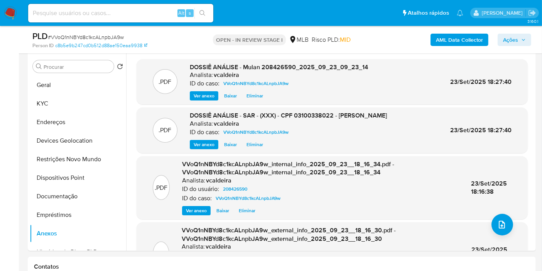
click at [499, 41] on button "Ações" at bounding box center [515, 40] width 34 height 12
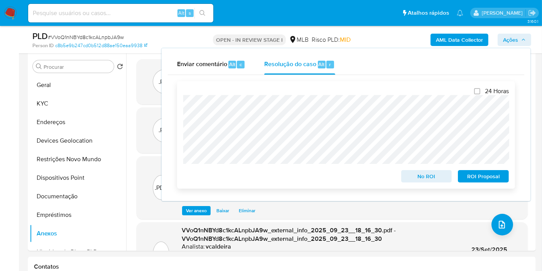
click at [495, 179] on span "ROI Proposal" at bounding box center [484, 176] width 40 height 11
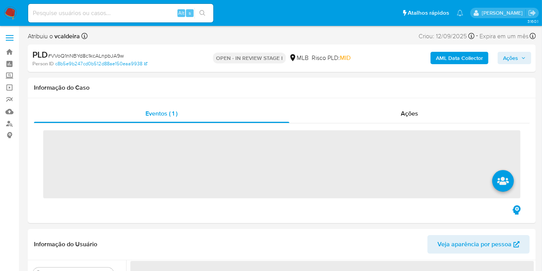
click at [124, 15] on input at bounding box center [120, 13] width 185 height 10
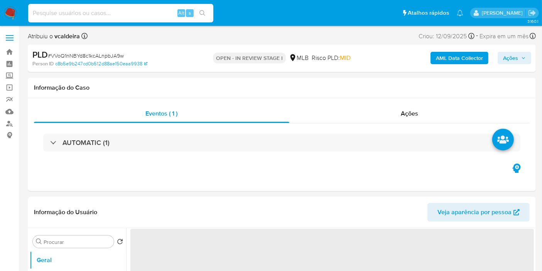
paste input "JCFQPjGJgJGs4mxavVPg20h5"
type input "JCFQPjGJgJGs4mxavVPg20h5"
select select "10"
type input "JCFQPjGJgJGs4mxavVPg20h5"
select select "10"
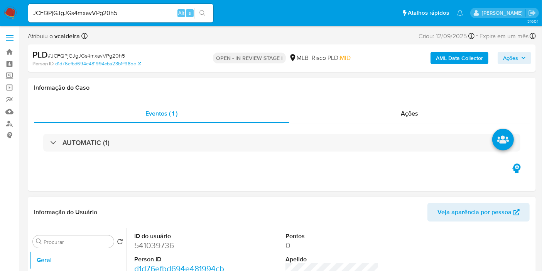
click at [153, 247] on dd "541039736" at bounding box center [180, 245] width 93 height 11
copy dd "541039736"
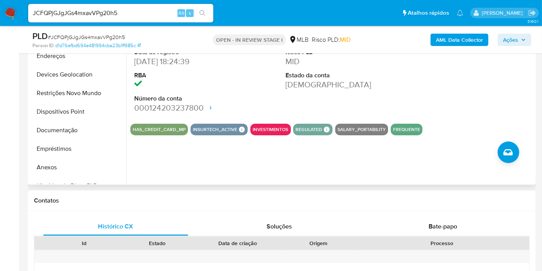
scroll to position [214, 0]
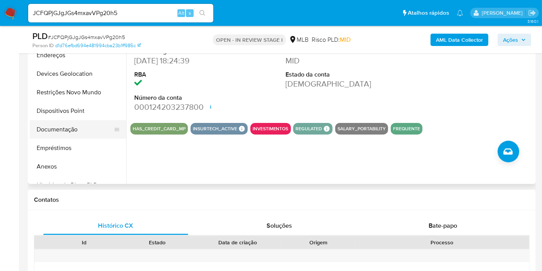
click at [75, 125] on button "Documentação" at bounding box center [75, 129] width 90 height 19
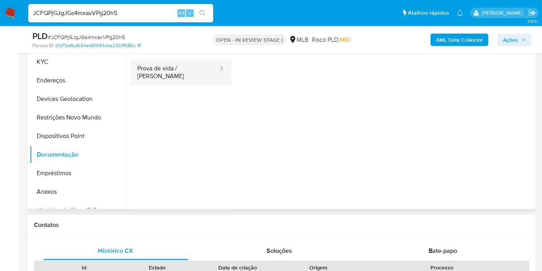
scroll to position [129, 0]
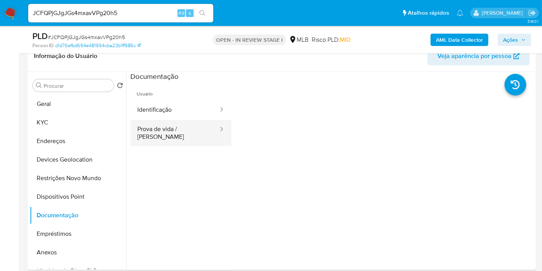
click at [178, 126] on button "Prova de vida / Selfie" at bounding box center [174, 133] width 89 height 26
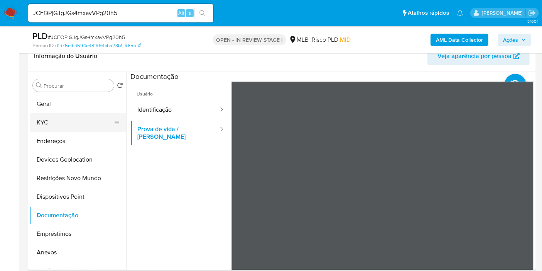
click at [63, 124] on button "KYC" at bounding box center [75, 122] width 90 height 19
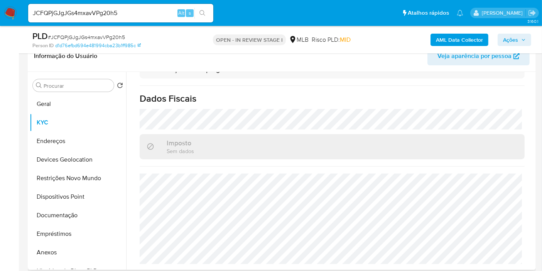
scroll to position [353, 0]
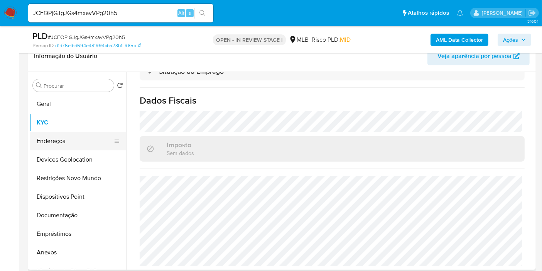
click at [57, 143] on button "Endereços" at bounding box center [75, 141] width 90 height 19
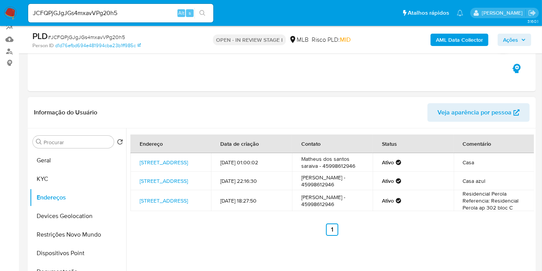
scroll to position [86, 0]
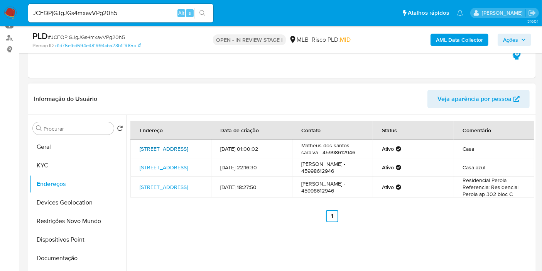
click at [158, 145] on link "Rua Cajati 633, Foz Do Iguaçu, Paraná, 85869530, Brasil 633" at bounding box center [164, 149] width 48 height 8
click at [56, 158] on button "KYC" at bounding box center [75, 165] width 90 height 19
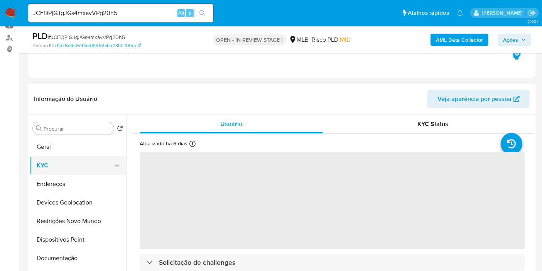
click at [56, 159] on button "KYC" at bounding box center [75, 165] width 90 height 19
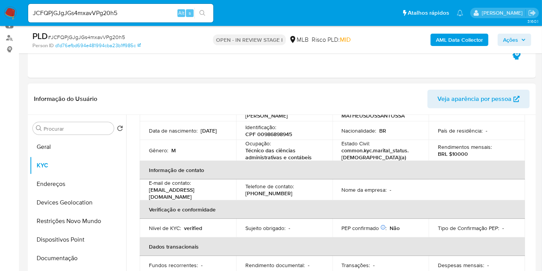
drag, startPoint x: 184, startPoint y: 136, endPoint x: 149, endPoint y: 134, distance: 35.2
click at [149, 134] on div "Data de nascimento : 26/04/1999" at bounding box center [188, 130] width 78 height 7
copy p "26/04/1999"
click at [443, 40] on b "AML Data Collector" at bounding box center [459, 40] width 47 height 12
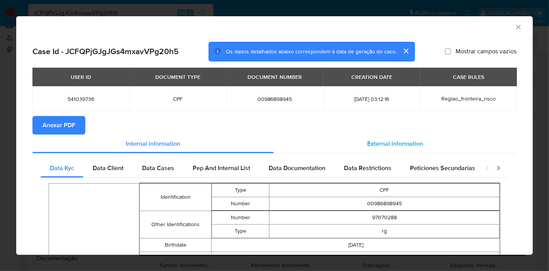
click at [393, 140] on span "External information" at bounding box center [395, 143] width 56 height 9
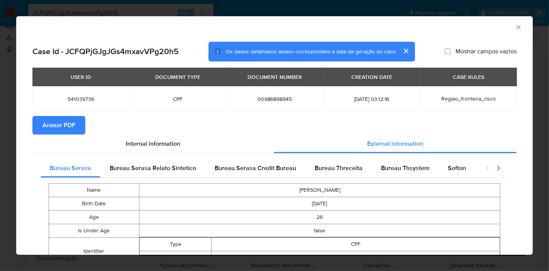
click at [77, 125] on button "Anexar PDF" at bounding box center [58, 125] width 53 height 19
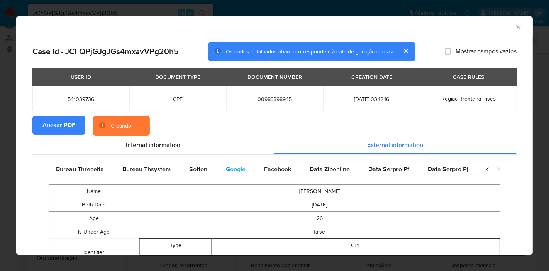
click at [230, 169] on span "Google" at bounding box center [236, 168] width 20 height 9
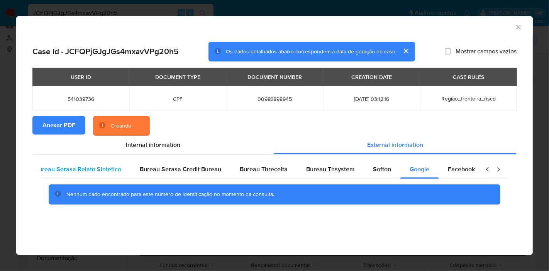
scroll to position [0, 0]
click at [67, 167] on span "Bureau Serasa" at bounding box center [70, 168] width 41 height 9
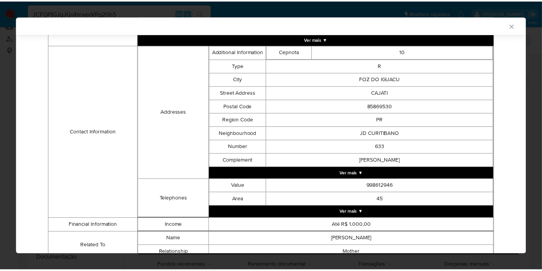
scroll to position [276, 0]
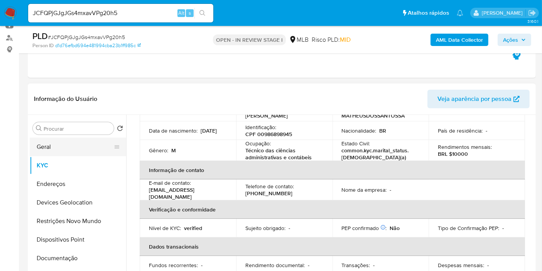
click at [55, 144] on button "Geral" at bounding box center [75, 146] width 90 height 19
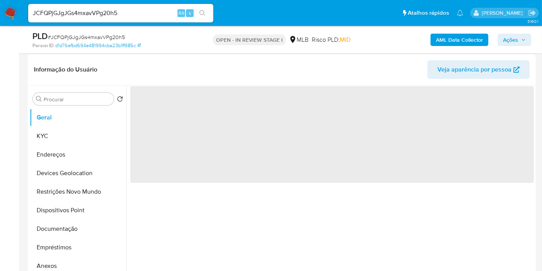
scroll to position [129, 0]
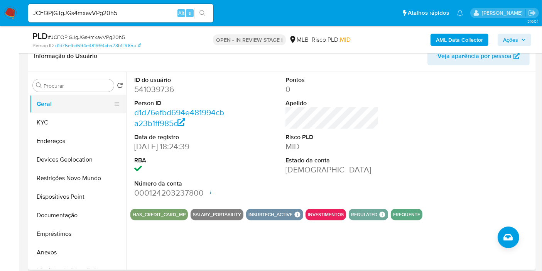
click at [52, 112] on button "Geral" at bounding box center [75, 104] width 90 height 19
click at [52, 117] on button "KYC" at bounding box center [75, 122] width 90 height 19
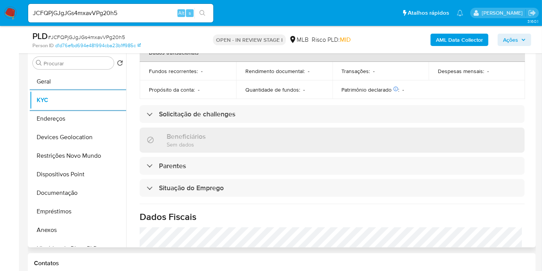
scroll to position [343, 0]
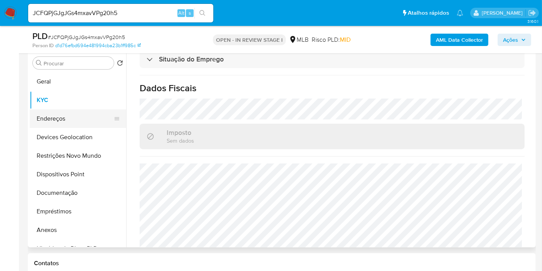
click at [57, 114] on button "Endereços" at bounding box center [75, 118] width 90 height 19
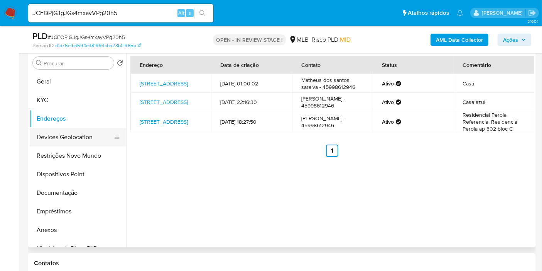
click at [47, 142] on button "Devices Geolocation" at bounding box center [75, 137] width 90 height 19
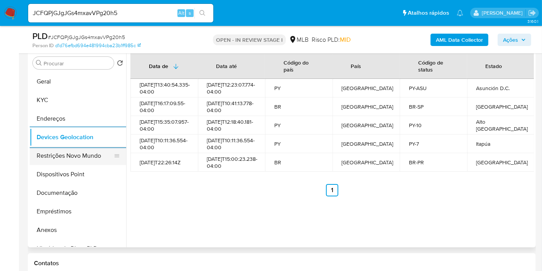
click at [75, 163] on button "Restrições Novo Mundo" at bounding box center [75, 155] width 90 height 19
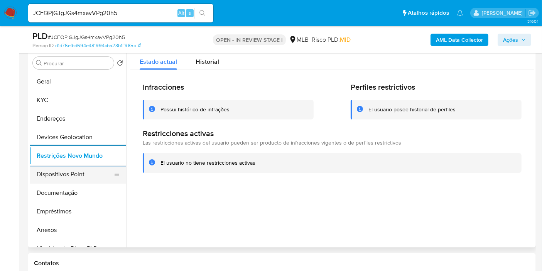
click at [64, 173] on button "Dispositivos Point" at bounding box center [75, 174] width 90 height 19
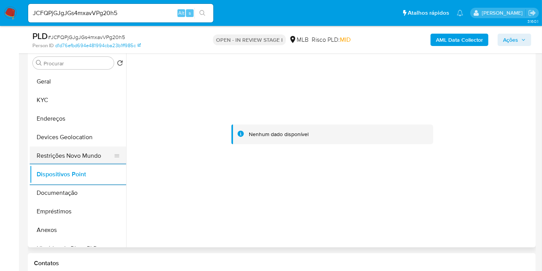
click at [59, 149] on button "Restrições Novo Mundo" at bounding box center [75, 155] width 90 height 19
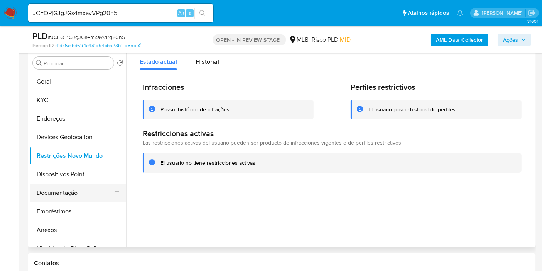
click at [59, 186] on button "Documentação" at bounding box center [75, 192] width 90 height 19
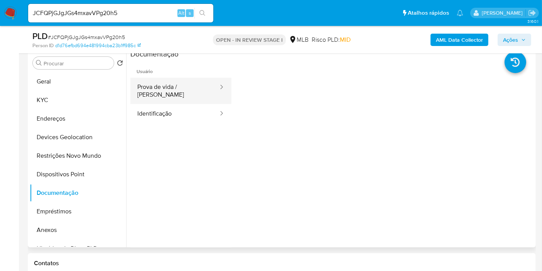
click at [192, 88] on button "Prova de vida / Selfie" at bounding box center [174, 91] width 89 height 26
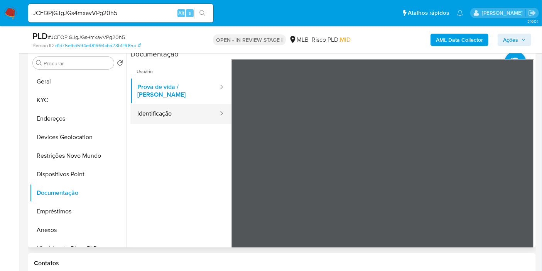
click at [184, 105] on button "Identificação" at bounding box center [174, 114] width 89 height 20
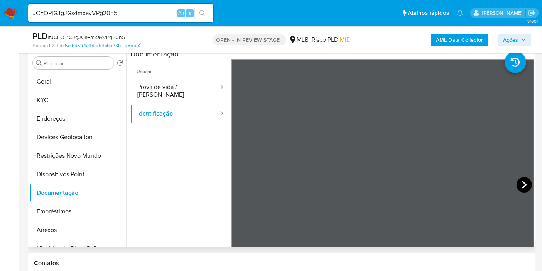
click at [518, 179] on icon at bounding box center [524, 184] width 15 height 15
click at [514, 38] on span "Ações" at bounding box center [510, 40] width 15 height 12
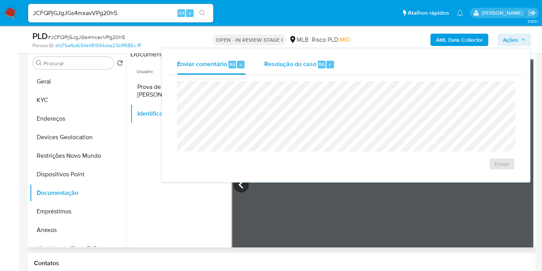
click at [290, 60] on span "Resolução do caso" at bounding box center [290, 63] width 52 height 9
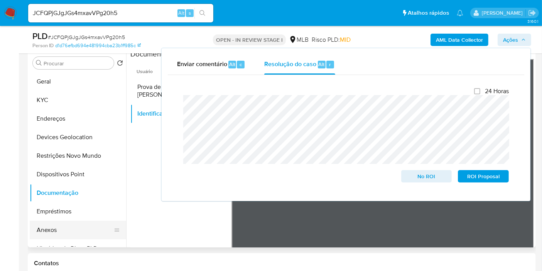
click at [44, 228] on button "Anexos" at bounding box center [75, 229] width 90 height 19
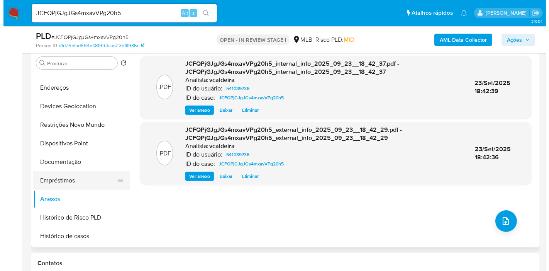
scroll to position [43, 0]
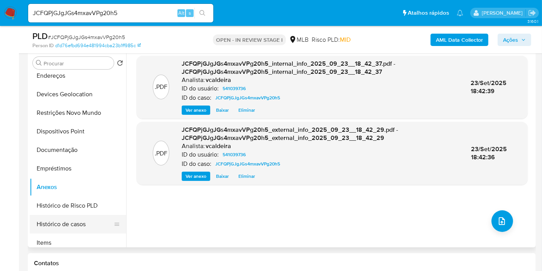
click at [59, 223] on button "Histórico de casos" at bounding box center [75, 224] width 90 height 19
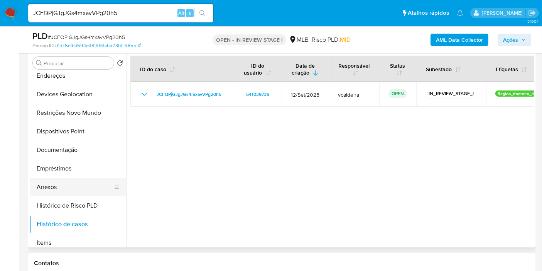
click at [52, 186] on button "Anexos" at bounding box center [75, 187] width 90 height 19
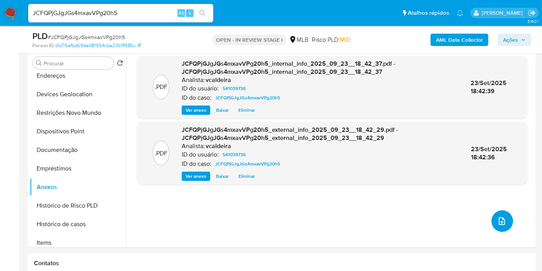
click at [501, 219] on icon "upload-file" at bounding box center [502, 220] width 9 height 9
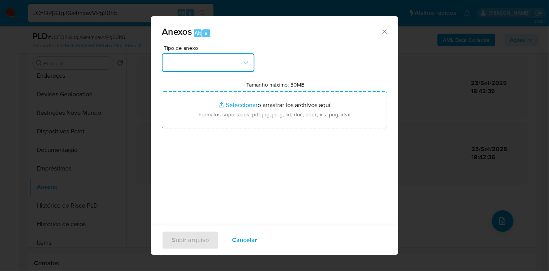
click at [241, 63] on button "button" at bounding box center [208, 62] width 93 height 19
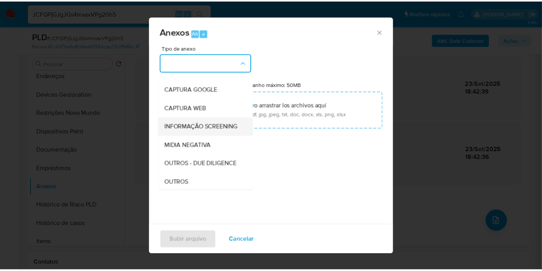
scroll to position [86, 0]
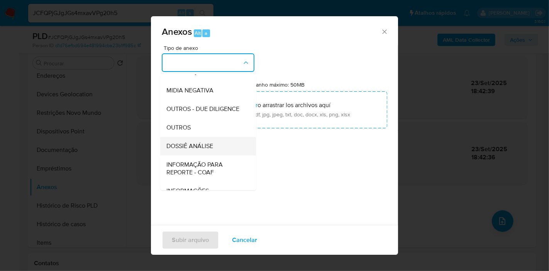
click at [209, 155] on div "DOSSIÊ ANÁLISE" at bounding box center [205, 146] width 79 height 19
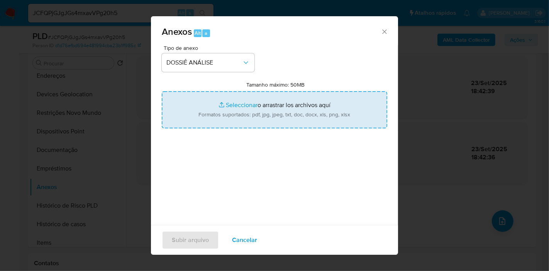
type input "C:\fakepath\Mulan 541039736_2025_09_23_09_21_13.pdf"
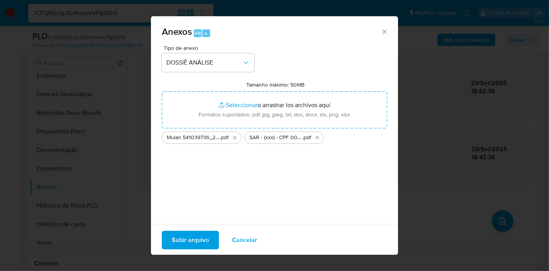
click at [203, 246] on span "Subir arquivo" at bounding box center [190, 239] width 37 height 17
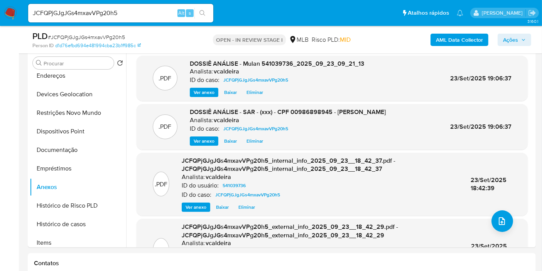
click at [511, 37] on span "Ações" at bounding box center [510, 40] width 15 height 12
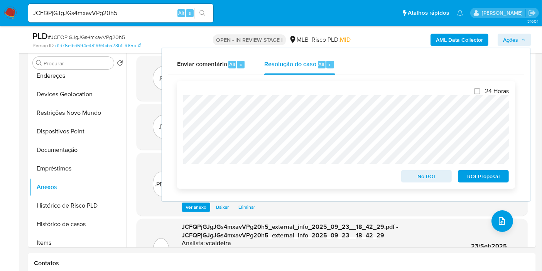
click at [474, 179] on span "ROI Proposal" at bounding box center [484, 176] width 40 height 11
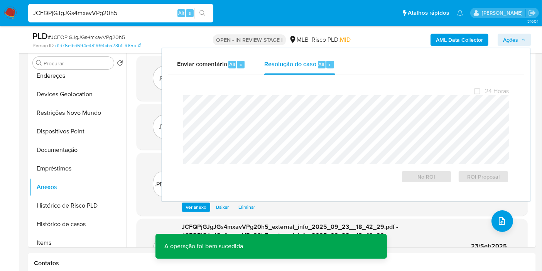
click at [82, 8] on input "JCFQPjGJgJGs4mxavVPg20h5" at bounding box center [120, 13] width 185 height 10
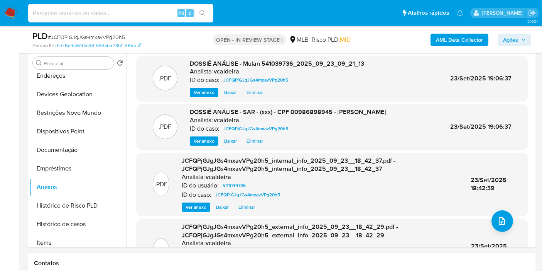
click at [504, 36] on span "Ações" at bounding box center [510, 40] width 15 height 12
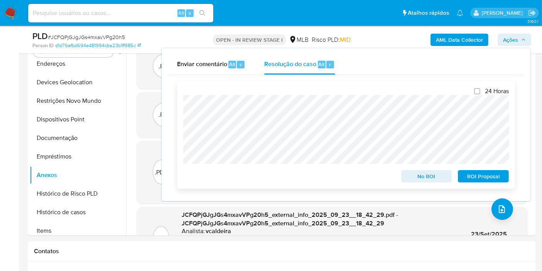
scroll to position [194, 0]
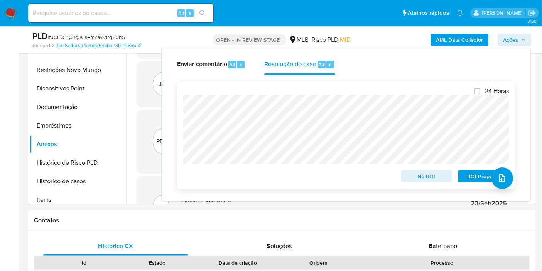
click at [477, 176] on span "ROI Proposal" at bounding box center [484, 176] width 40 height 11
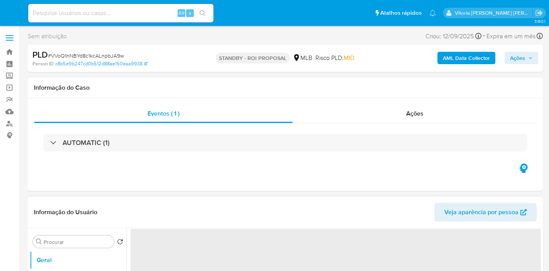
select select "10"
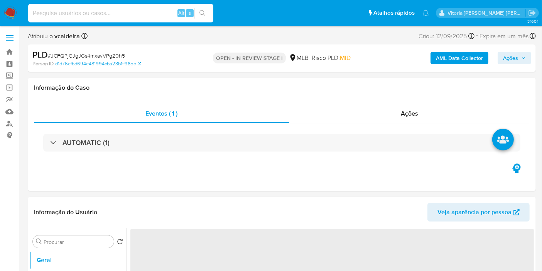
click at [125, 17] on input at bounding box center [120, 13] width 185 height 10
select select "10"
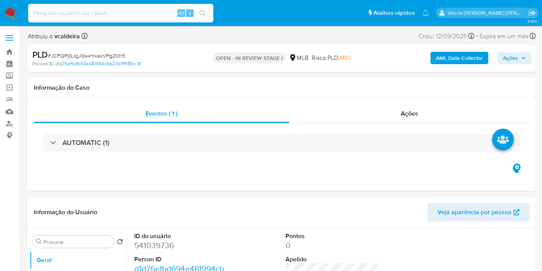
paste input "694635685"
type input "694635685"
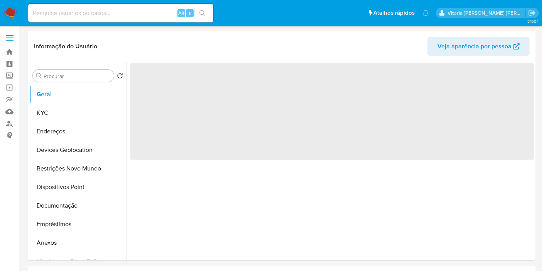
select select "10"
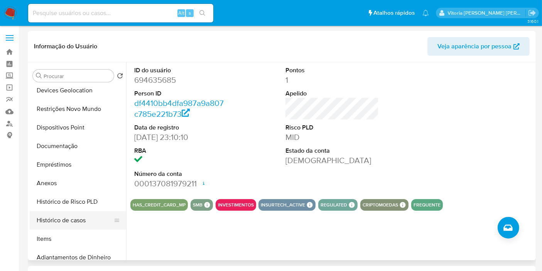
scroll to position [86, 0]
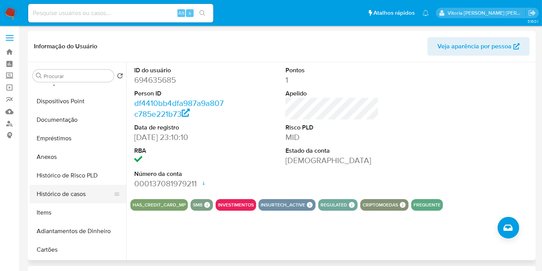
click at [65, 197] on button "Histórico de casos" at bounding box center [75, 193] width 90 height 19
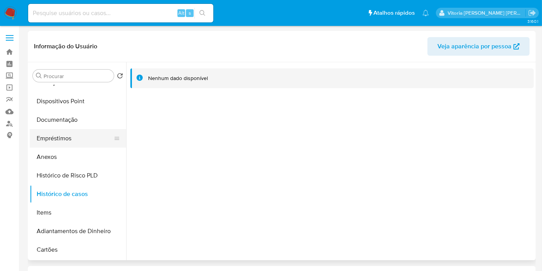
scroll to position [0, 0]
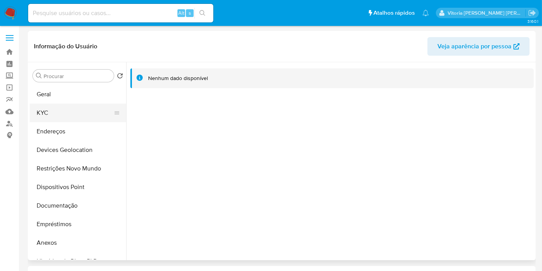
click at [52, 119] on button "KYC" at bounding box center [75, 112] width 90 height 19
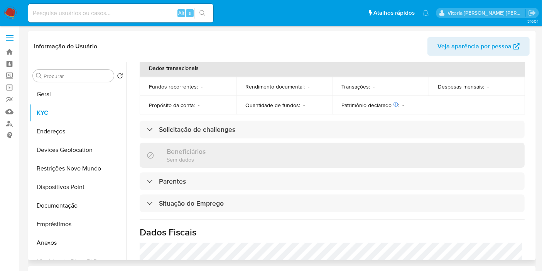
scroll to position [343, 0]
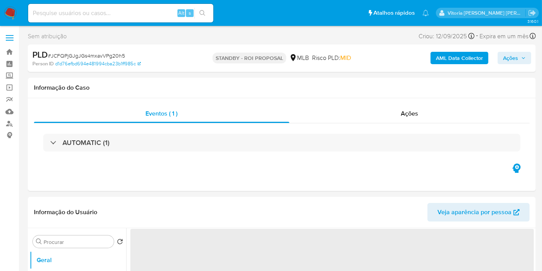
select select "10"
